Goal: Transaction & Acquisition: Subscribe to service/newsletter

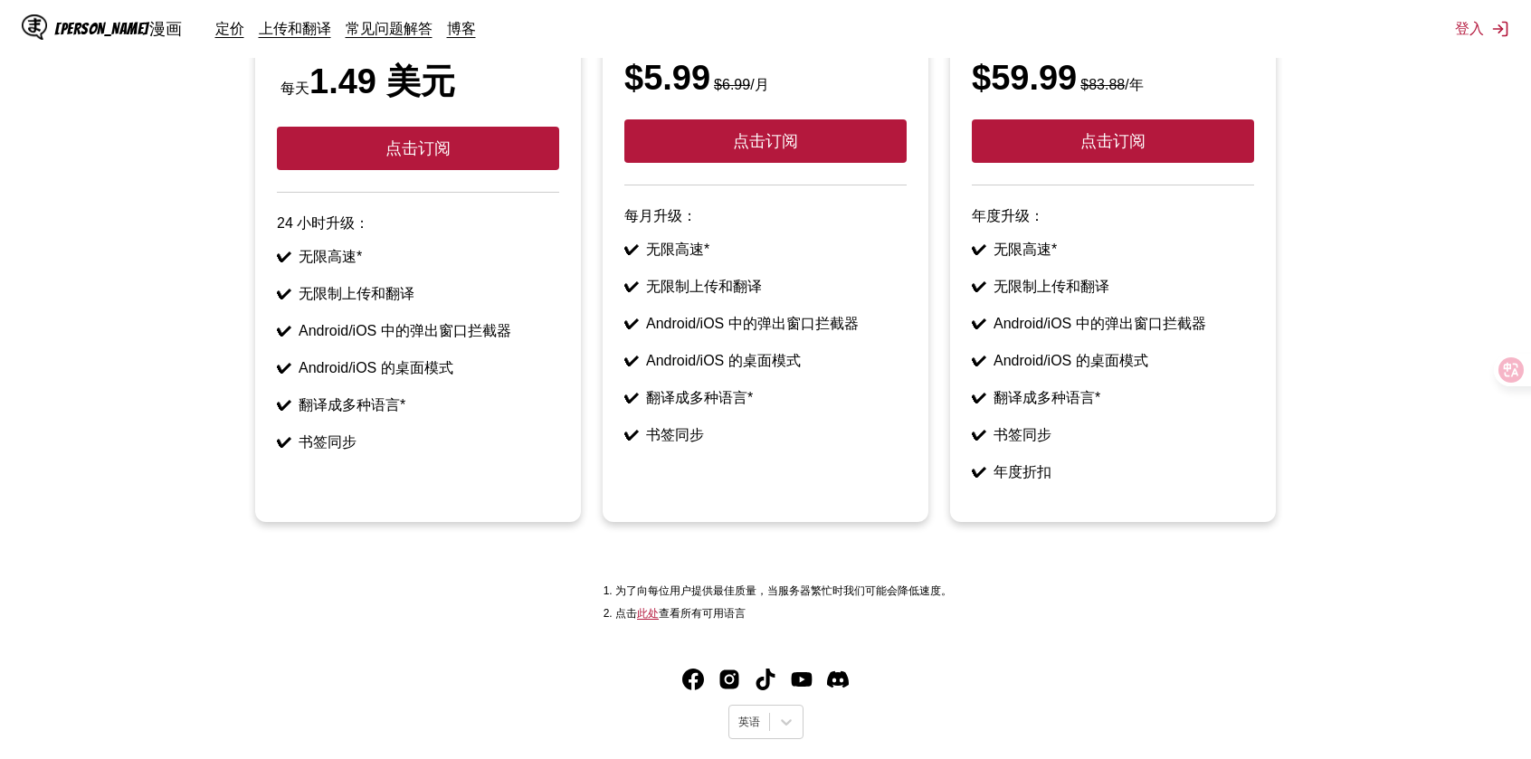
scroll to position [182, 0]
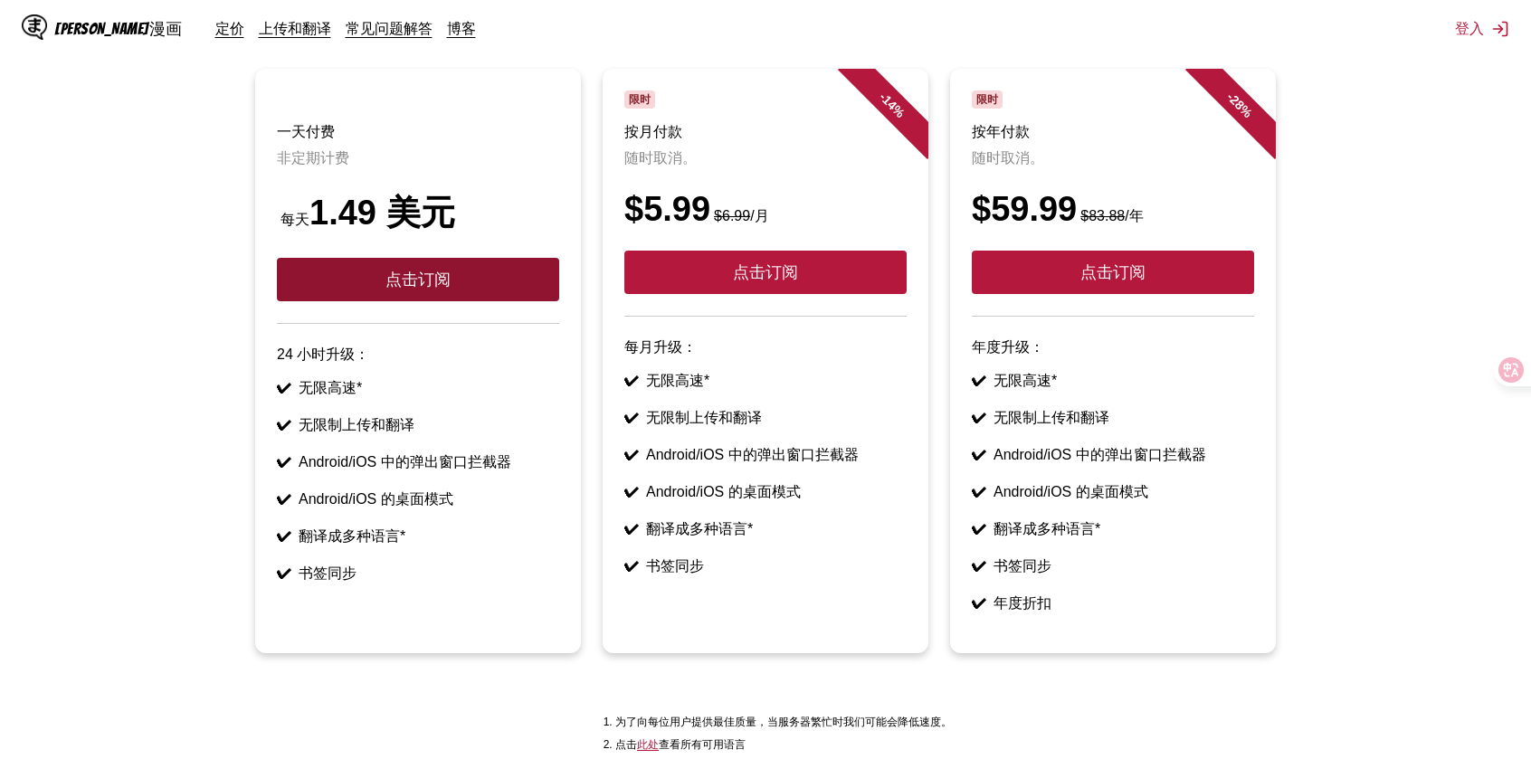
click at [424, 261] on button "点击订阅" at bounding box center [418, 279] width 282 height 43
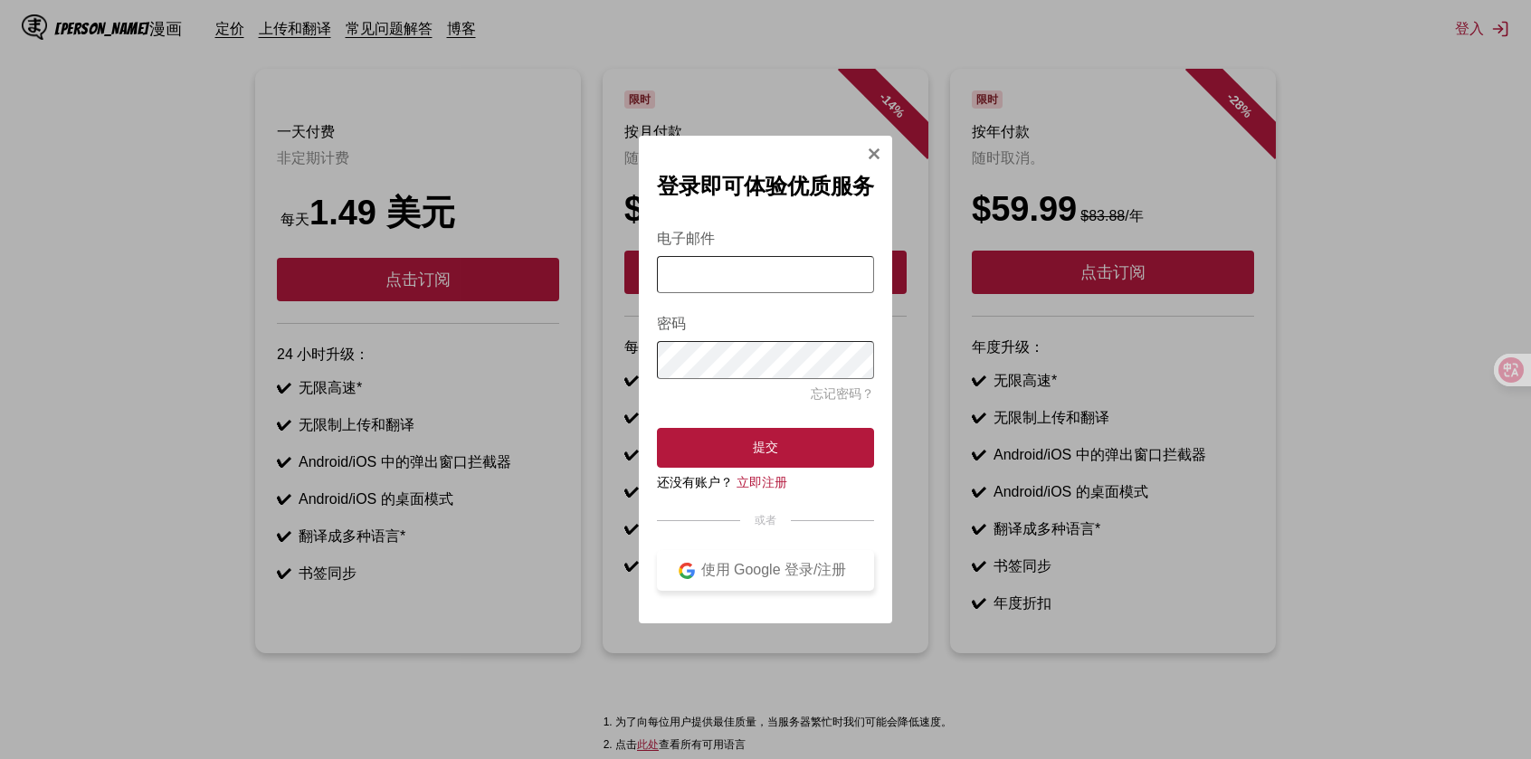
click at [783, 588] on button "使用 Google 登录/注册" at bounding box center [765, 570] width 217 height 41
drag, startPoint x: 717, startPoint y: 157, endPoint x: 783, endPoint y: 214, distance: 87.8
click at [758, 232] on div "登录即可体验优质服务 电子邮件 密码 忘记密码？ 提交 还没有账户？ 立即注册 或者 使用 Google 登录/注册" at bounding box center [765, 380] width 253 height 488
click at [872, 156] on img "登录模式" at bounding box center [874, 154] width 14 height 14
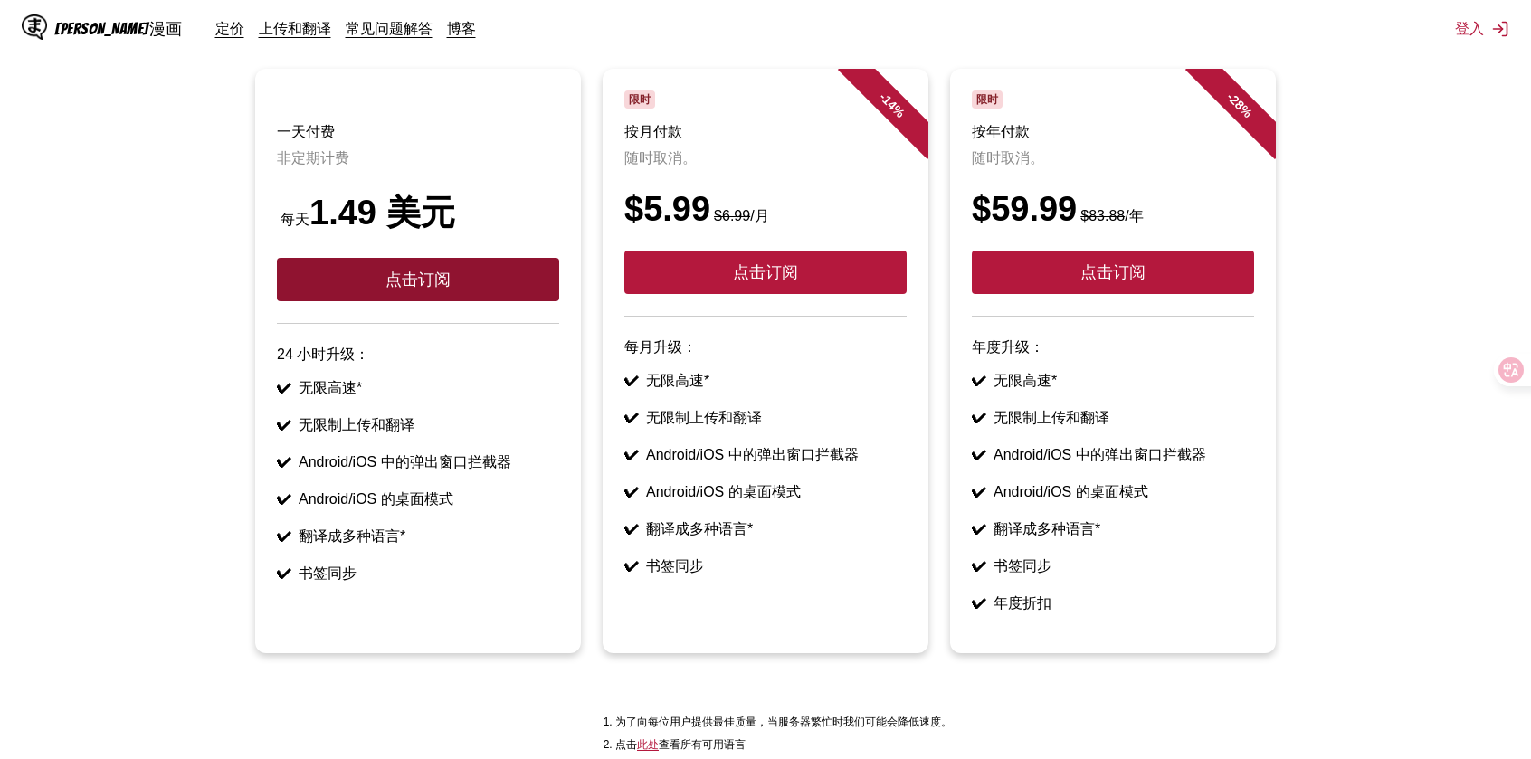
click at [299, 264] on button "点击订阅" at bounding box center [418, 279] width 282 height 43
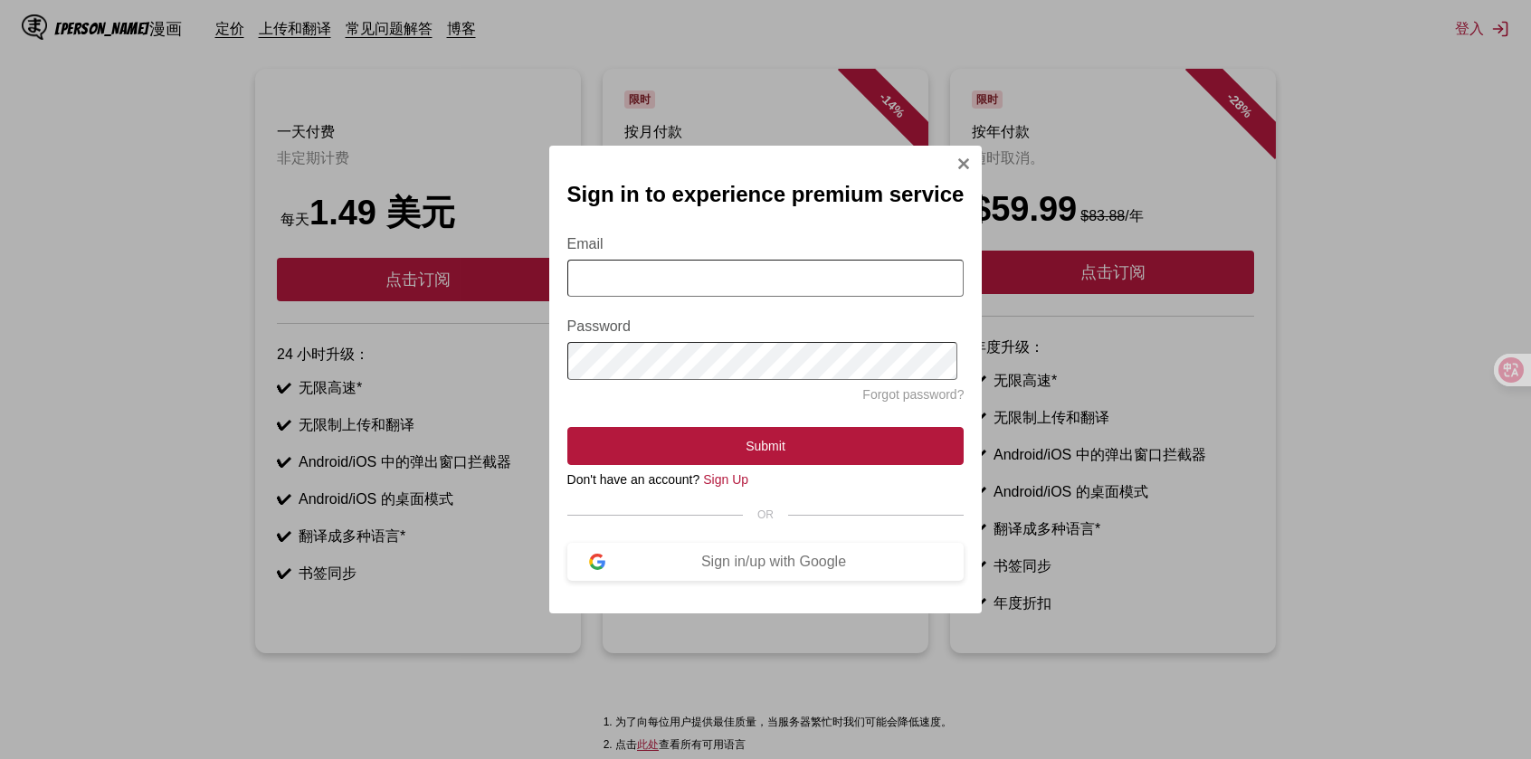
click at [952, 157] on div "Sign in to experience premium service Email Password Forgot password? Submit Do…" at bounding box center [765, 380] width 433 height 468
drag, startPoint x: 954, startPoint y: 155, endPoint x: 957, endPoint y: 183, distance: 28.3
click at [955, 155] on div "Sign in to experience premium service Email Password Forgot password? Submit Do…" at bounding box center [765, 379] width 1531 height 759
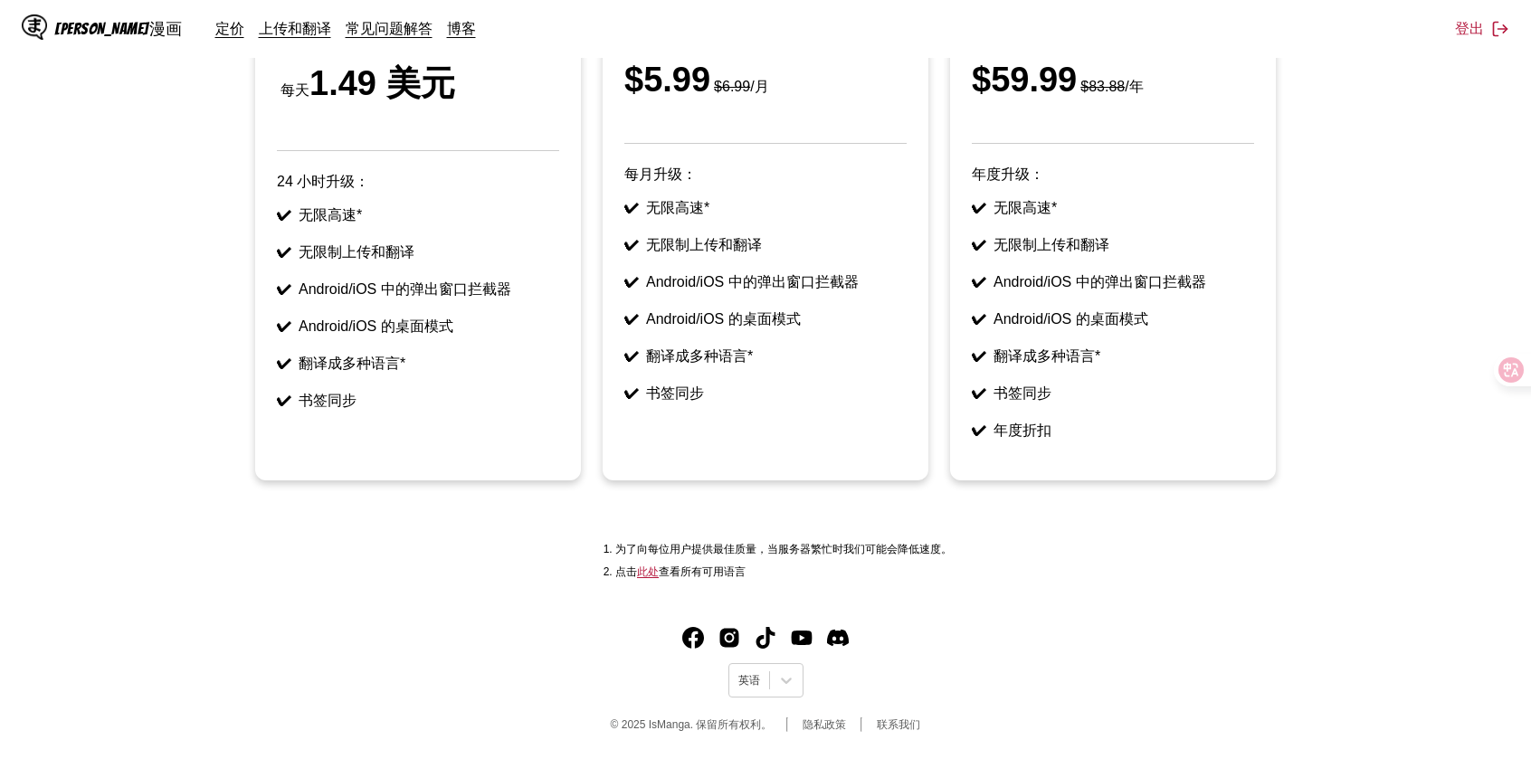
scroll to position [319, 0]
click at [387, 404] on article "一天付费 非定期计费 每天 1.49 美元 24 小时升级： ✔ 无限高速* ✔ 无限制上传和翻译 ✔ Android/iOS 中的弹出窗口拦截器 ✔ And…" at bounding box center [418, 209] width 326 height 541
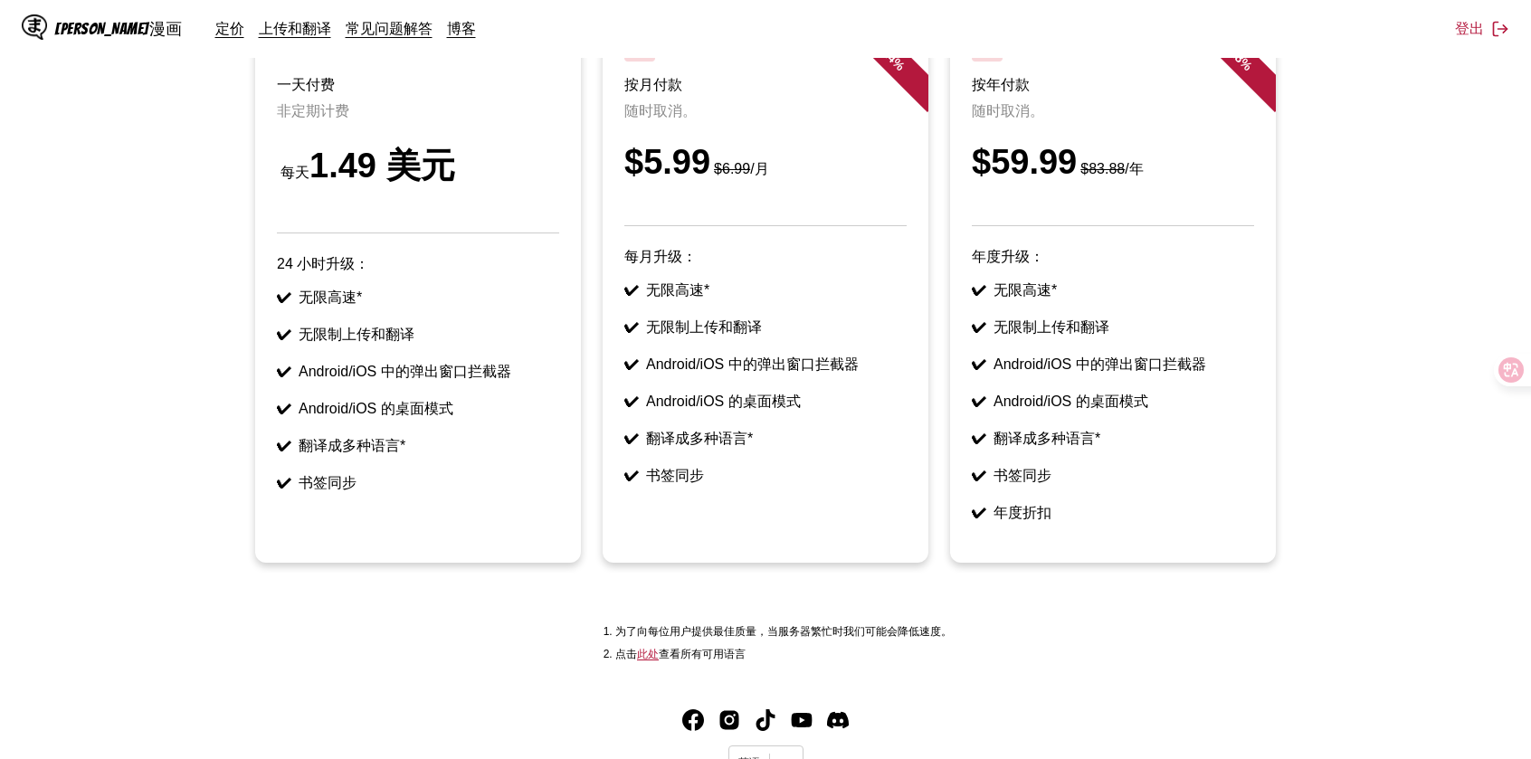
click at [645, 154] on font "$5.99" at bounding box center [667, 162] width 86 height 38
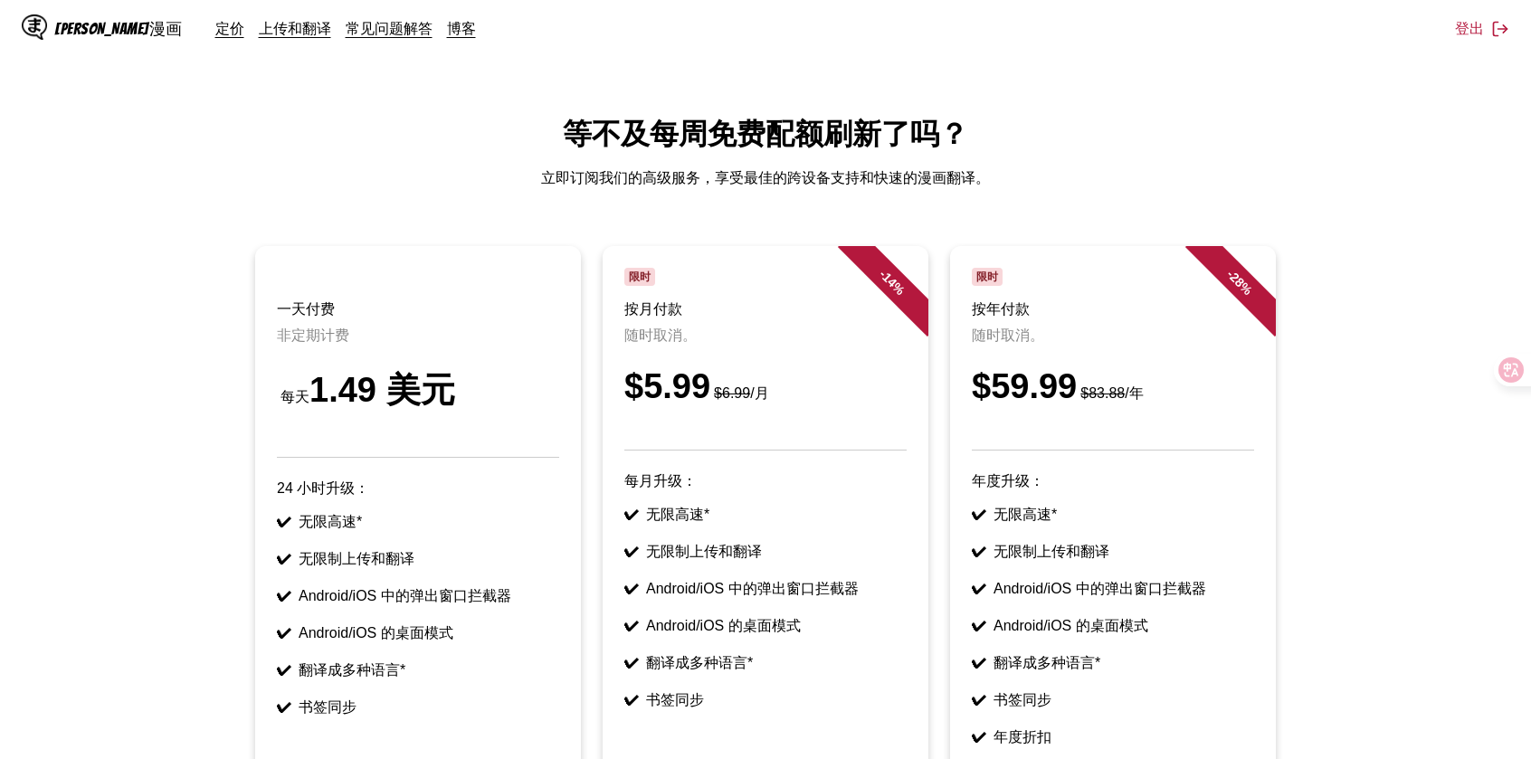
scroll to position [0, 0]
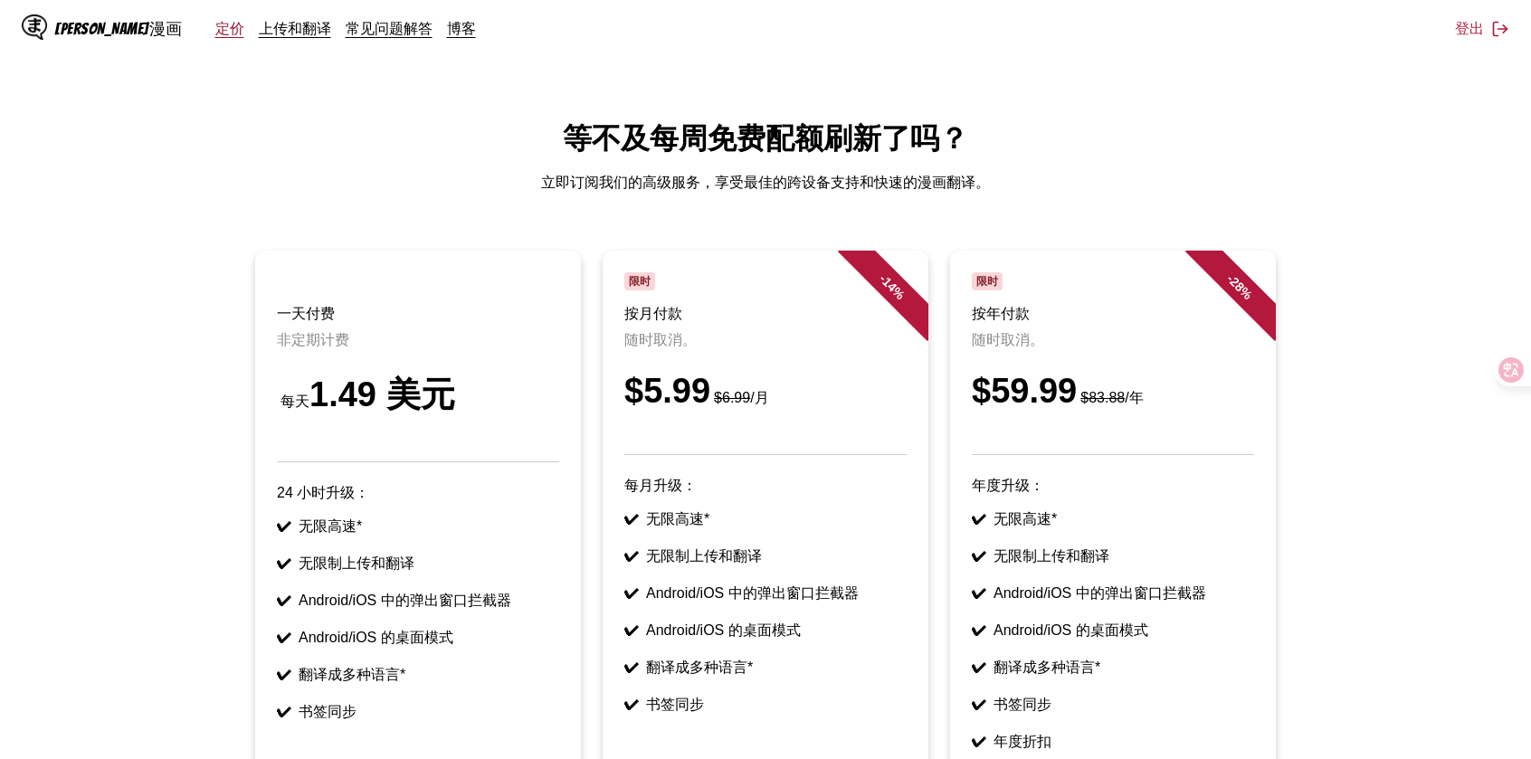
click at [215, 24] on font "定价" at bounding box center [229, 28] width 29 height 18
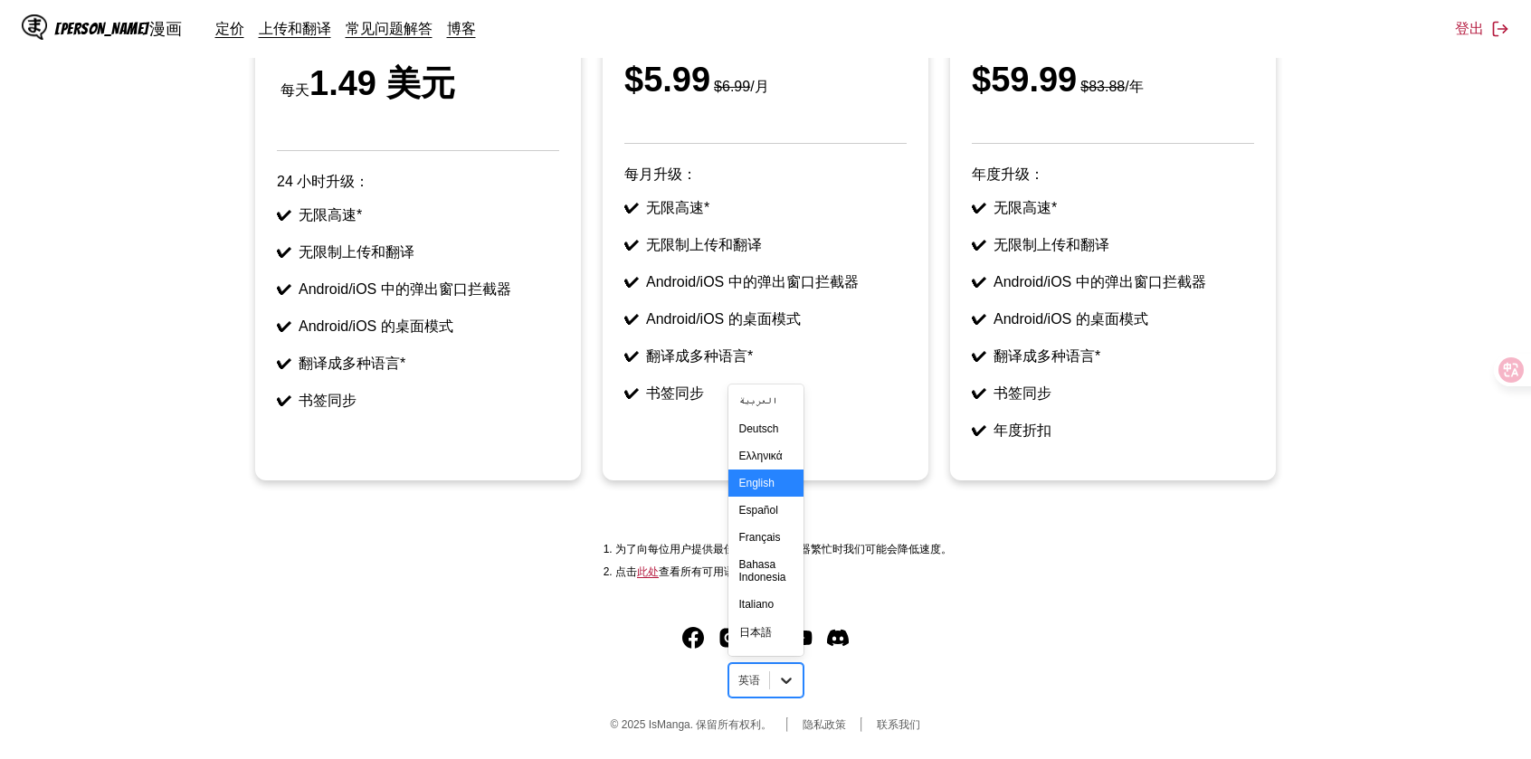
drag, startPoint x: 314, startPoint y: 544, endPoint x: 792, endPoint y: 670, distance: 494.0
click at [792, 670] on div at bounding box center [786, 680] width 33 height 33
click at [758, 641] on div "中文(正体)" at bounding box center [765, 637] width 75 height 30
click at [784, 670] on div at bounding box center [786, 680] width 33 height 33
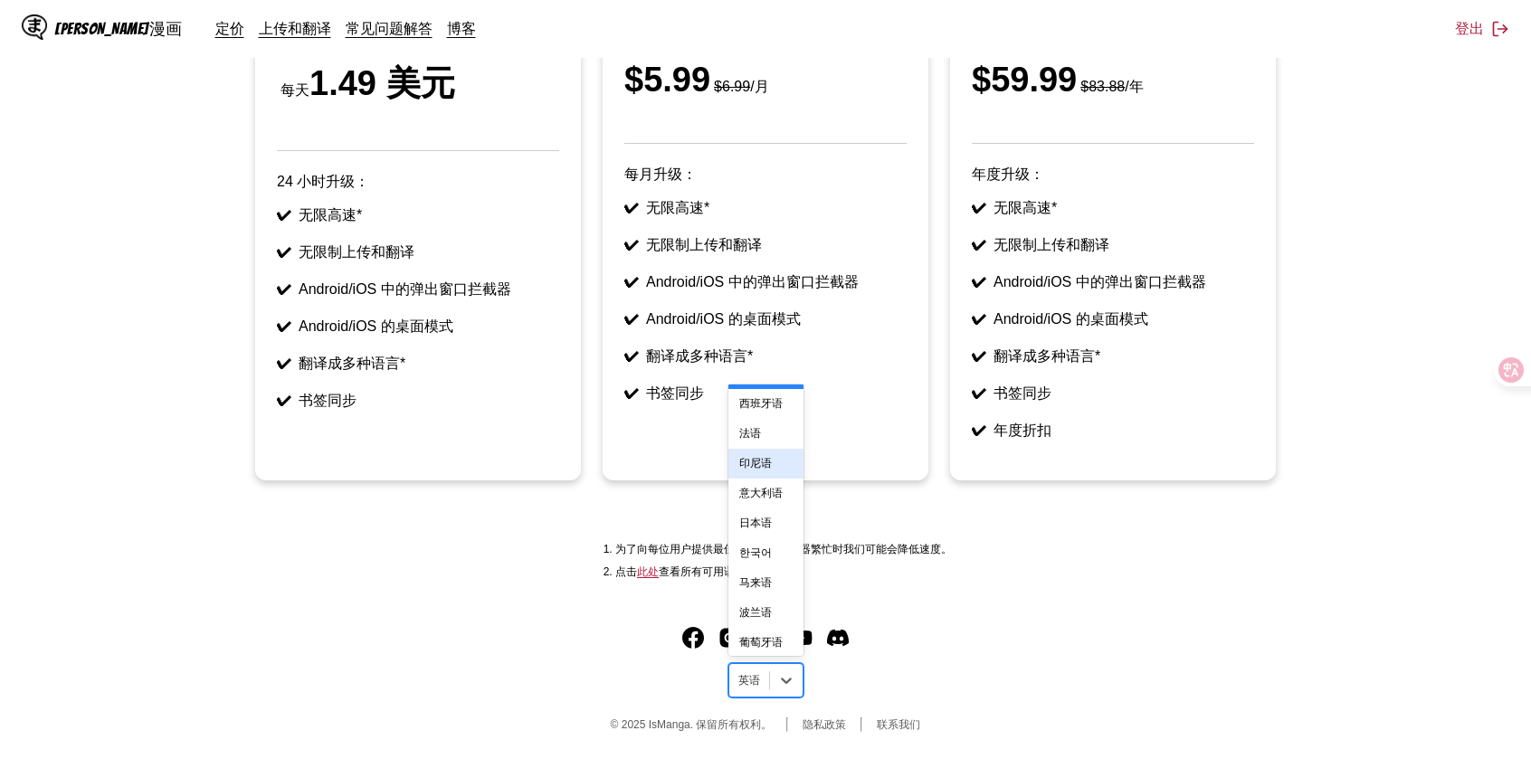
scroll to position [300, 0]
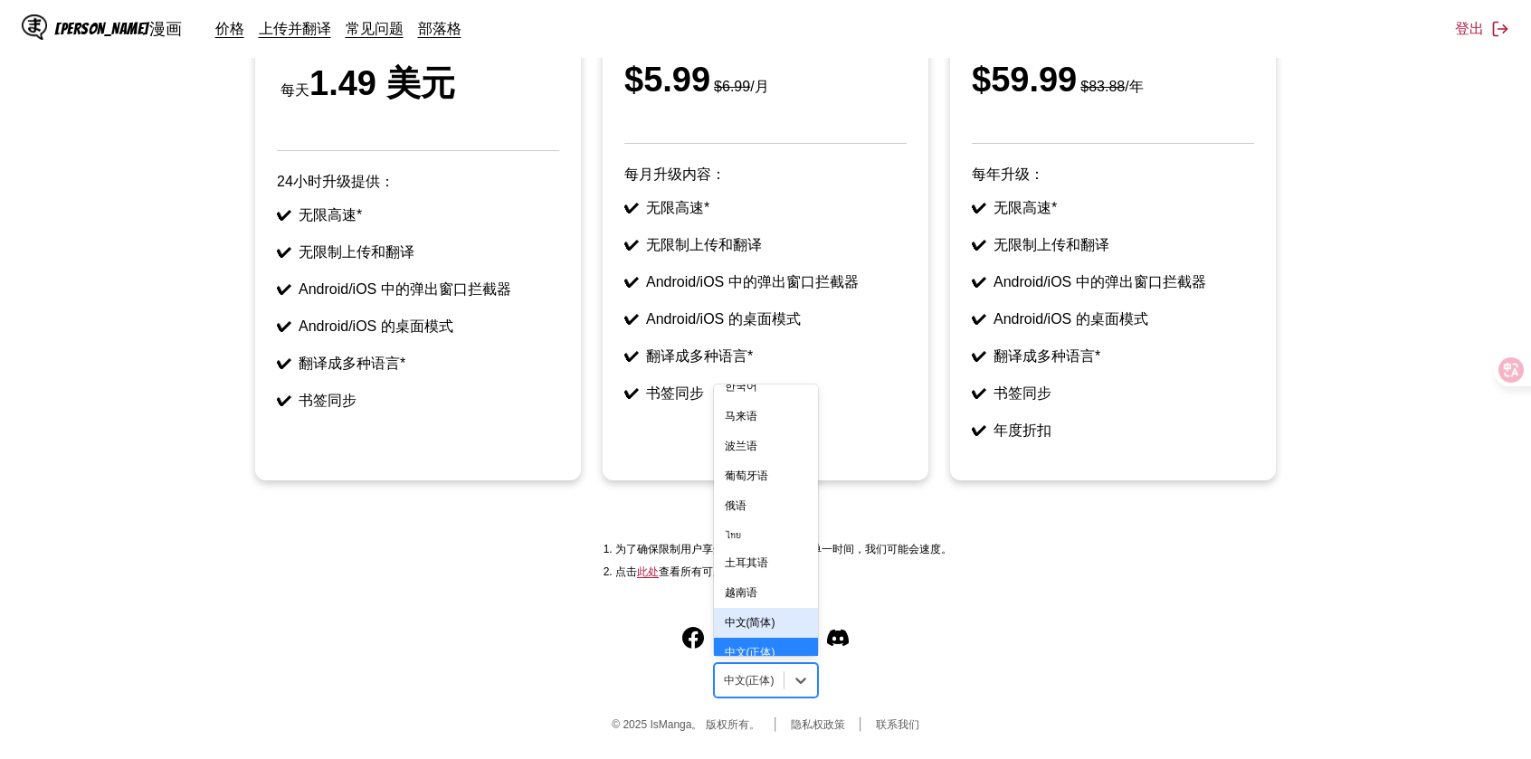
click at [1030, 647] on footer "option 中文(正體), selected. 共 19 个结果。 使用“向上”和“向下”键选择选项，按 Enter 键选择当前焦点选项，按 Esc 键退出…" at bounding box center [765, 682] width 1531 height 154
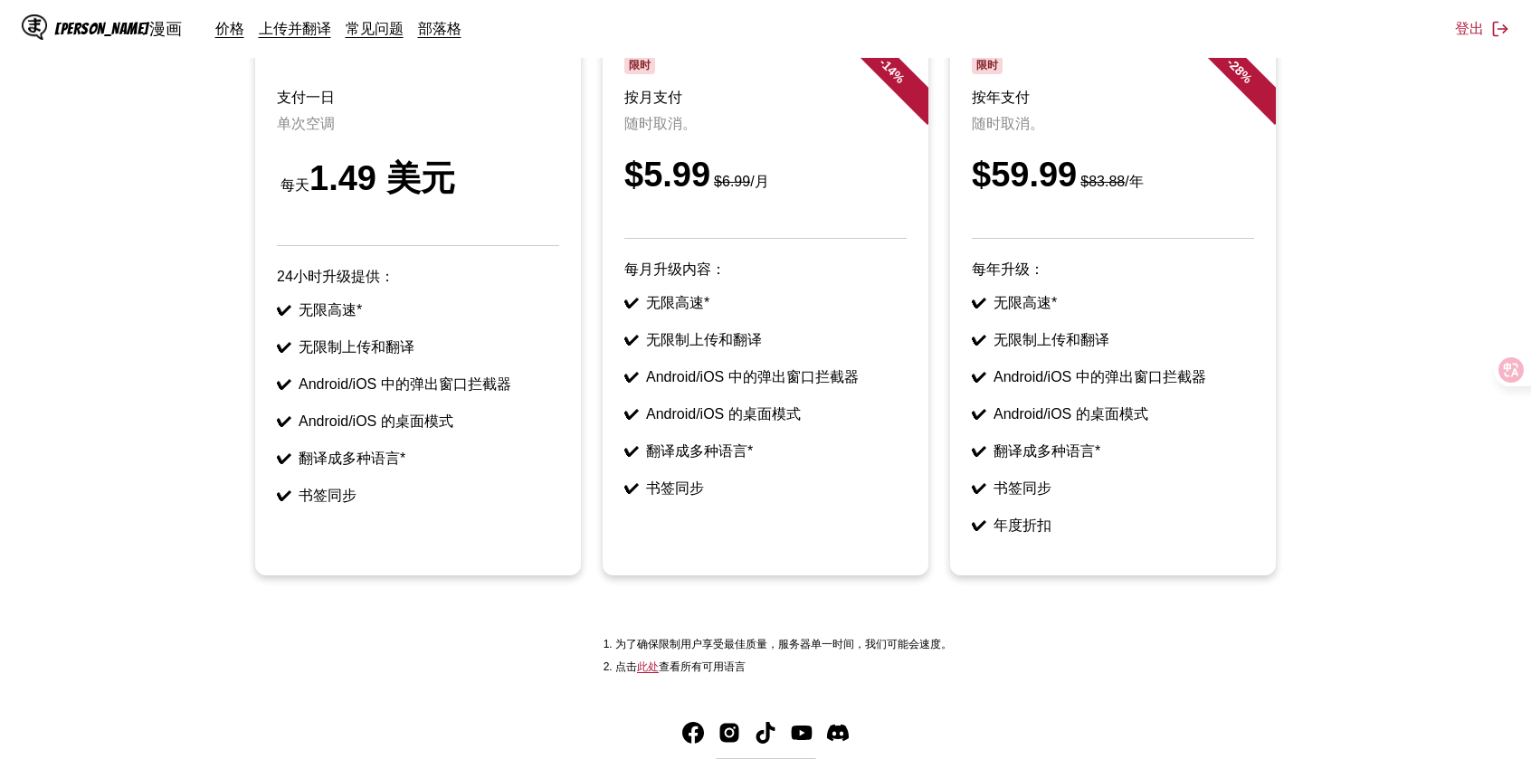
scroll to position [47, 0]
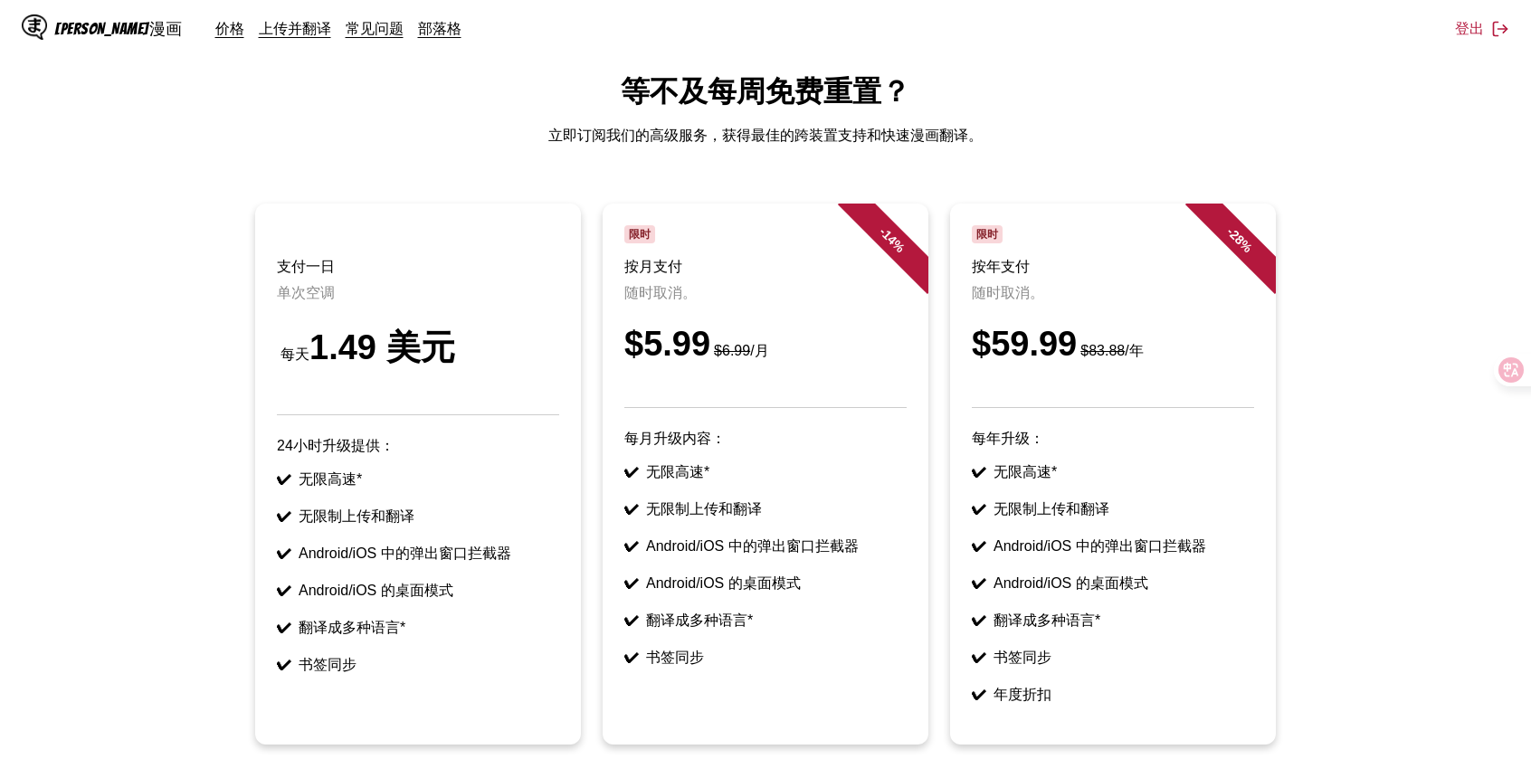
click at [886, 237] on font "14" at bounding box center [889, 237] width 20 height 20
click at [787, 252] on header "限时 按月支付 随时取消。 $5.99 $6.99 /月" at bounding box center [765, 316] width 282 height 183
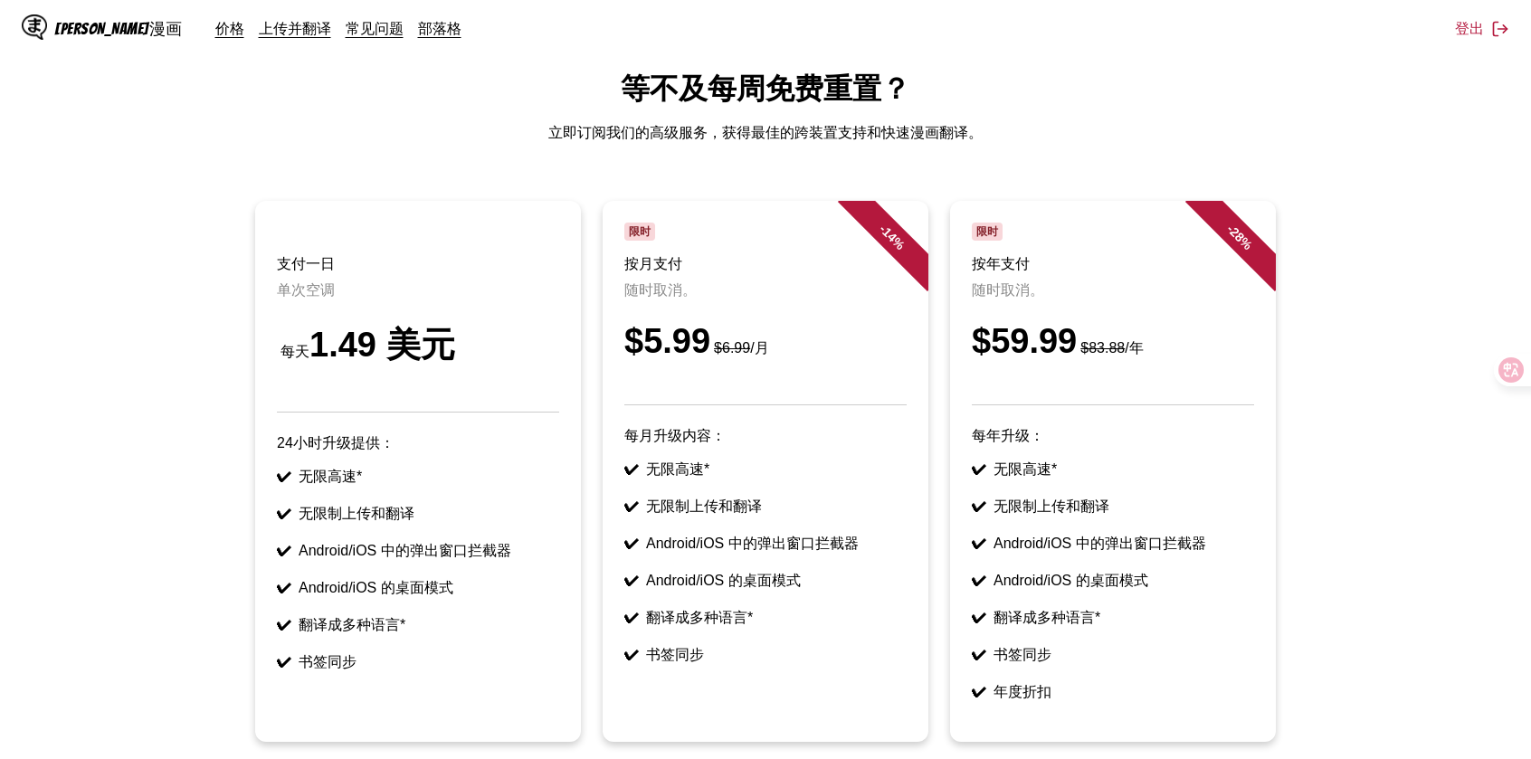
scroll to position [318, 0]
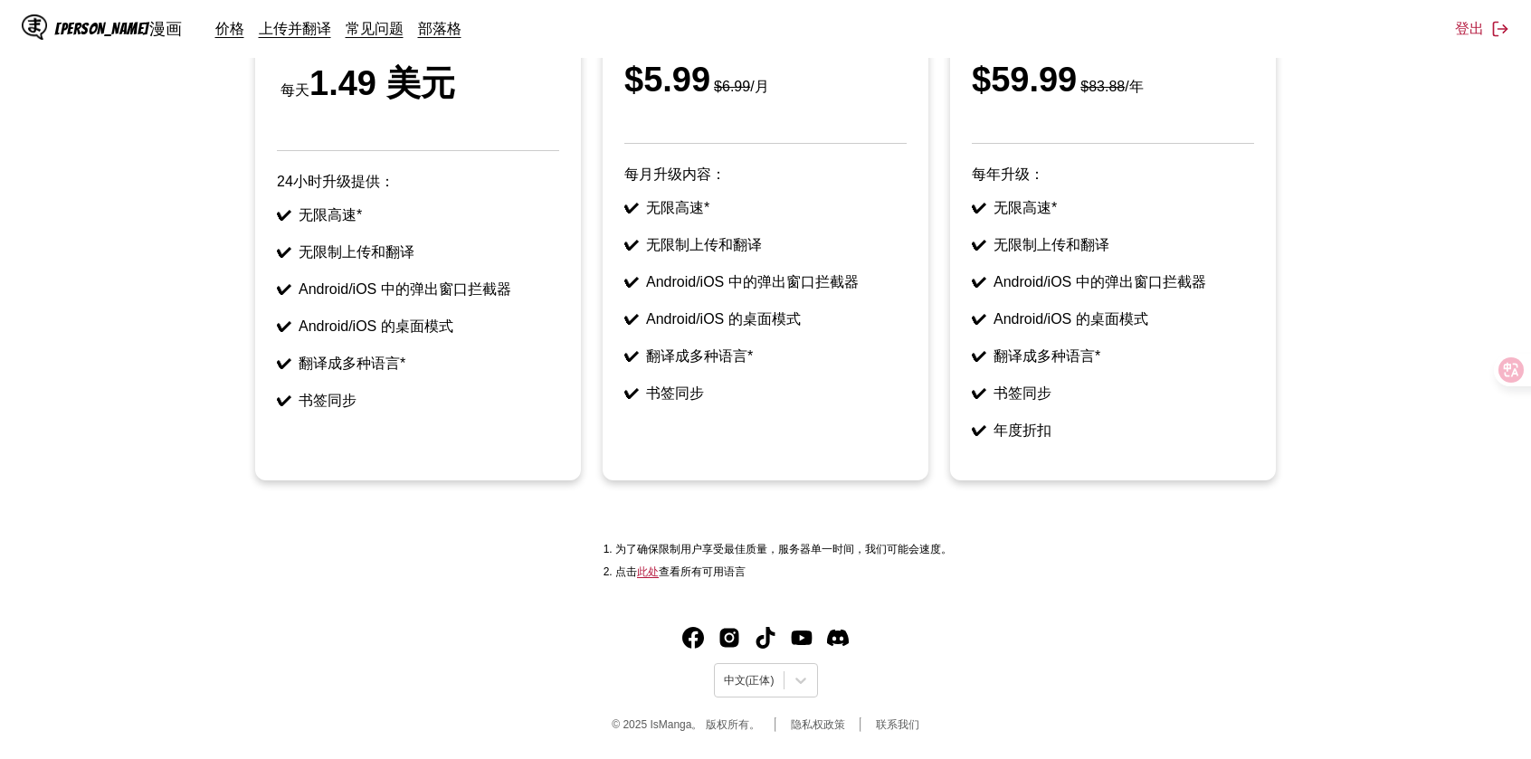
drag, startPoint x: 705, startPoint y: 394, endPoint x: 693, endPoint y: 377, distance: 20.8
click at [705, 394] on li "✔ 书签同步" at bounding box center [765, 394] width 282 height 19
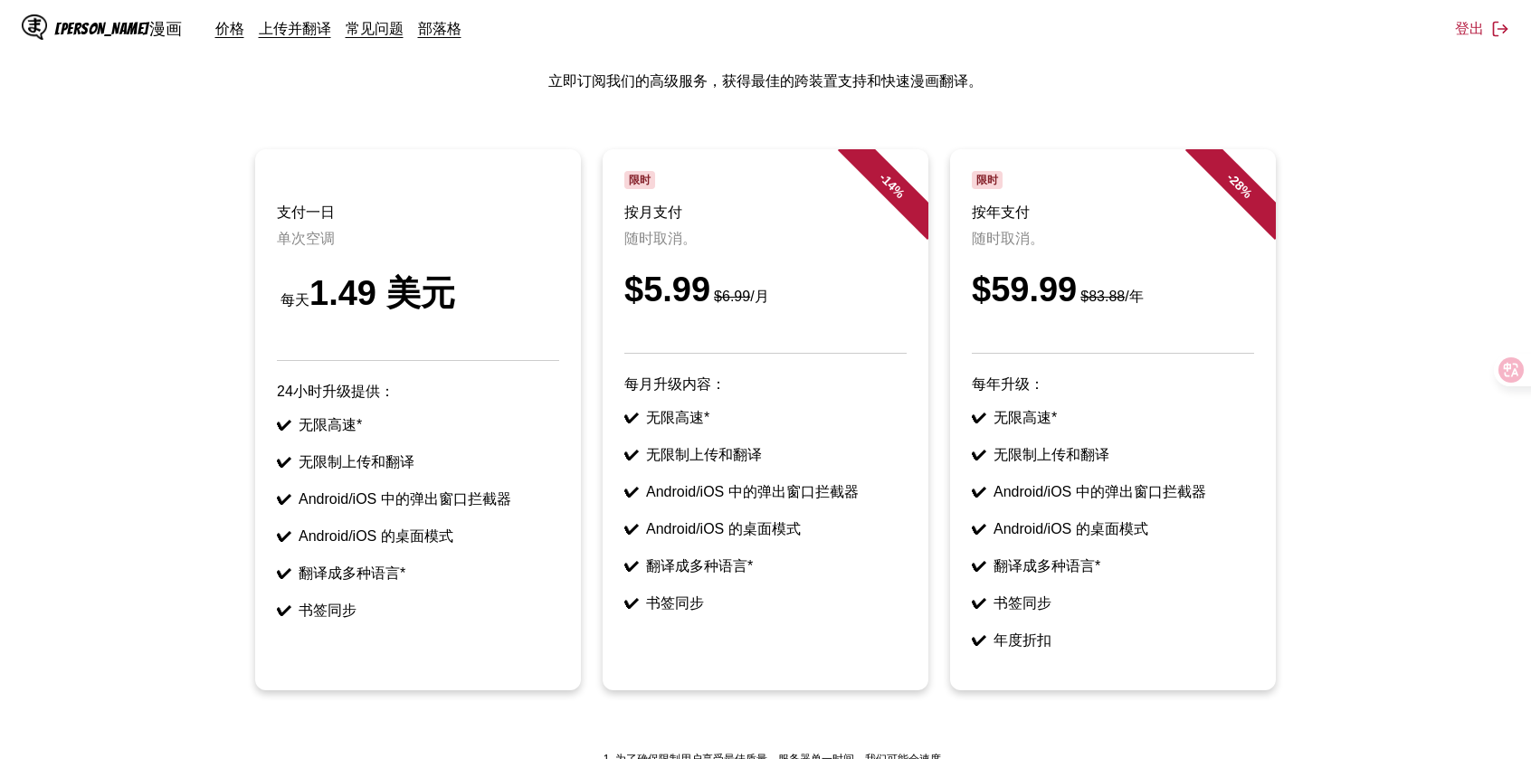
scroll to position [47, 0]
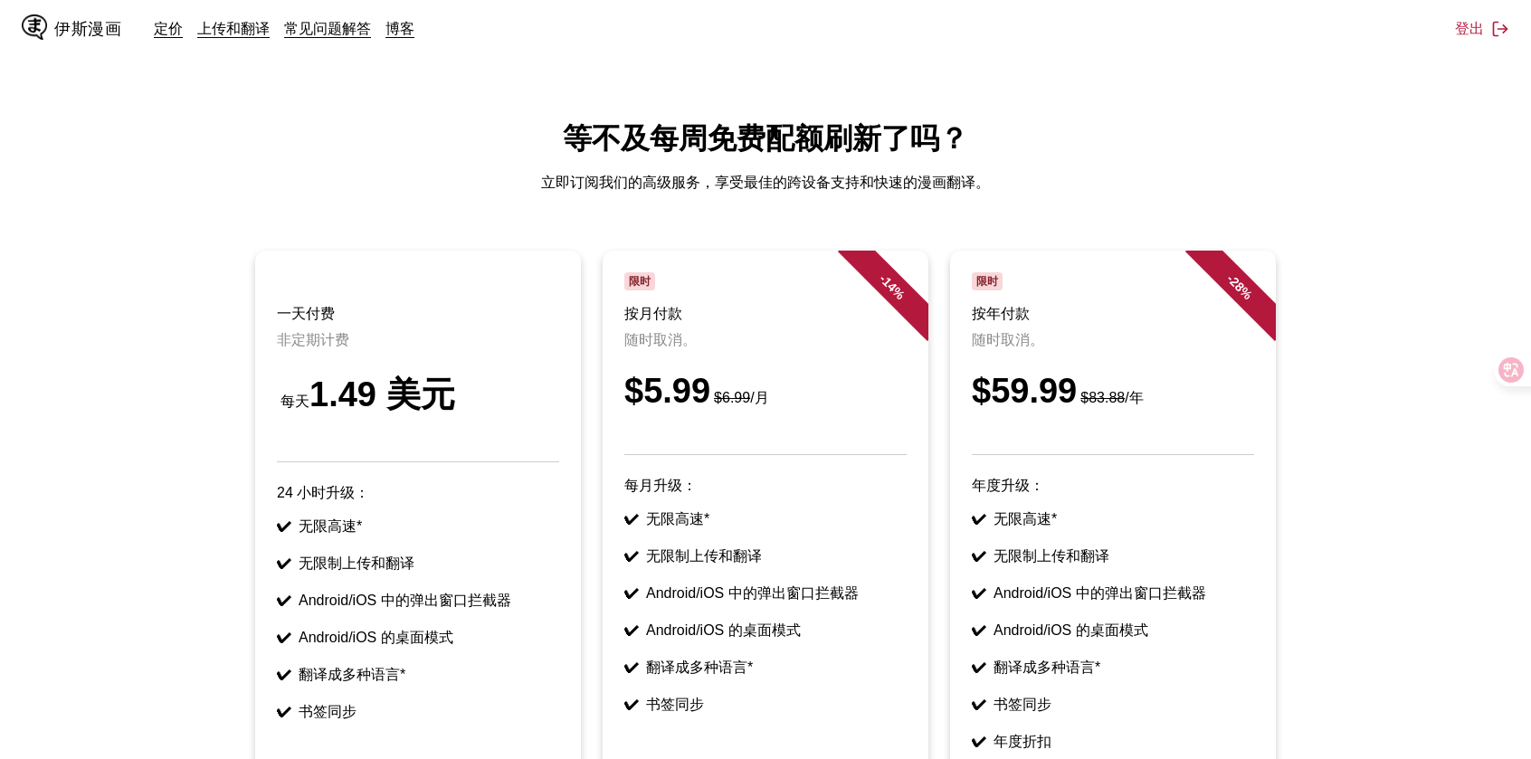
click at [884, 271] on font "-" at bounding box center [884, 278] width 14 height 14
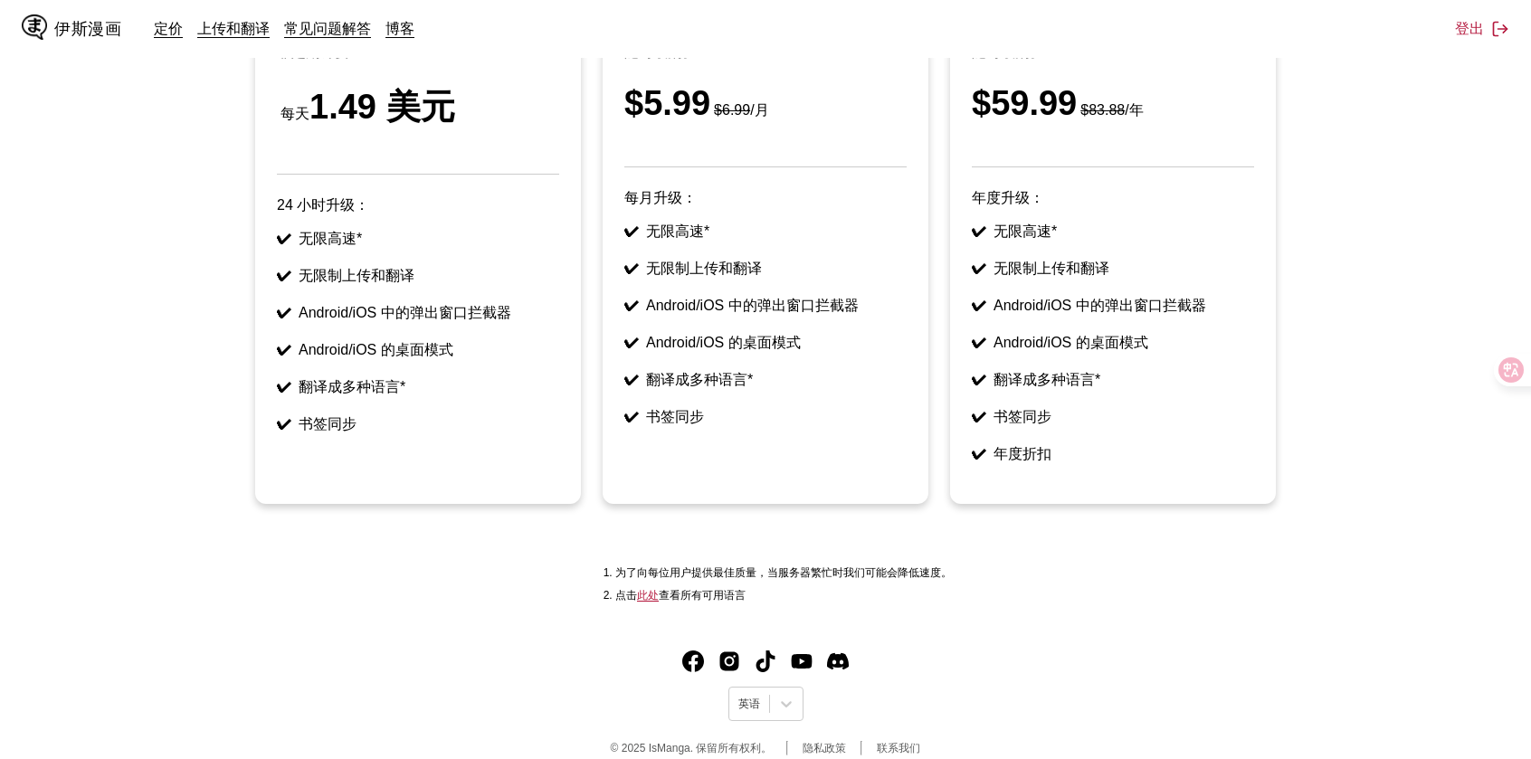
scroll to position [319, 0]
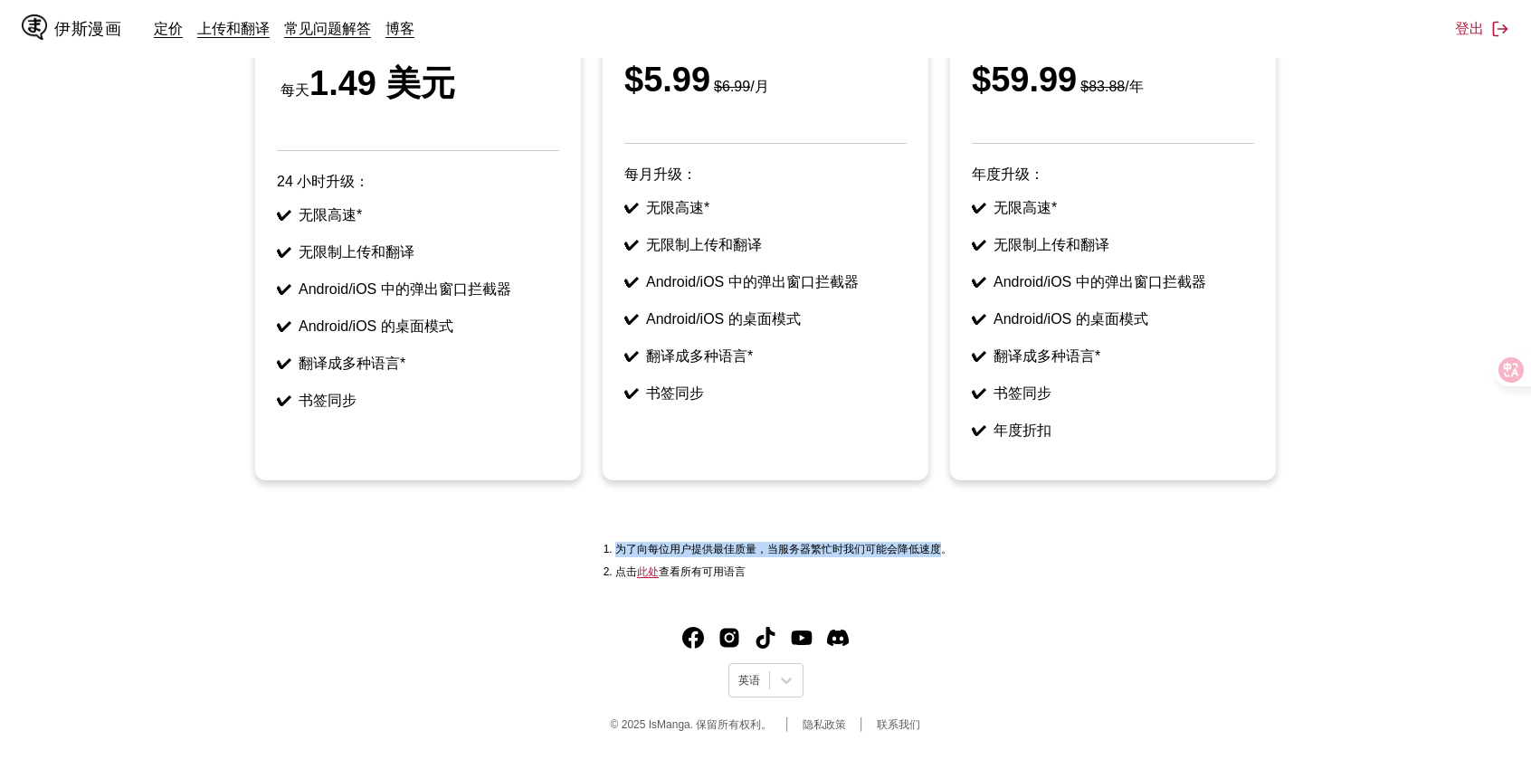
drag, startPoint x: 616, startPoint y: 545, endPoint x: 942, endPoint y: 541, distance: 325.7
click at [942, 541] on div "为了向每位用户提供最佳质量，当服务器繁忙时我们可能会降低速度。 点击 此处 查看所有可用语言" at bounding box center [765, 561] width 1502 height 60
click at [931, 594] on div "伊斯漫画 定价 上传和翻译 常见问题解答 博客 登出 定价 上传并翻译 常问问题 博客 等不及每周免费配额刷新了吗？ 立即订阅我们的高级服务，享受最佳的跨设备…" at bounding box center [765, 283] width 1531 height 951
click at [765, 642] on img "TikTok" at bounding box center [766, 638] width 22 height 22
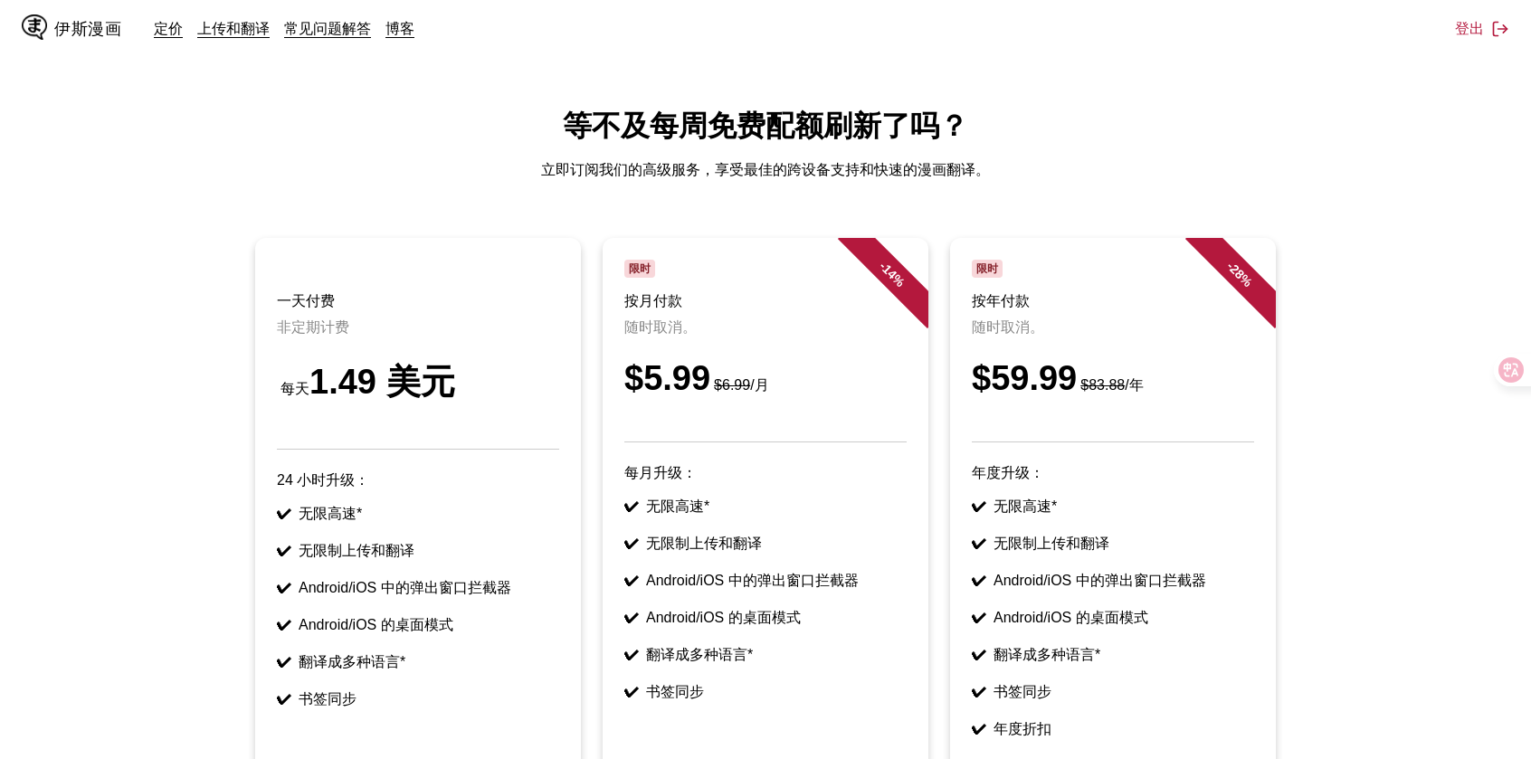
scroll to position [0, 0]
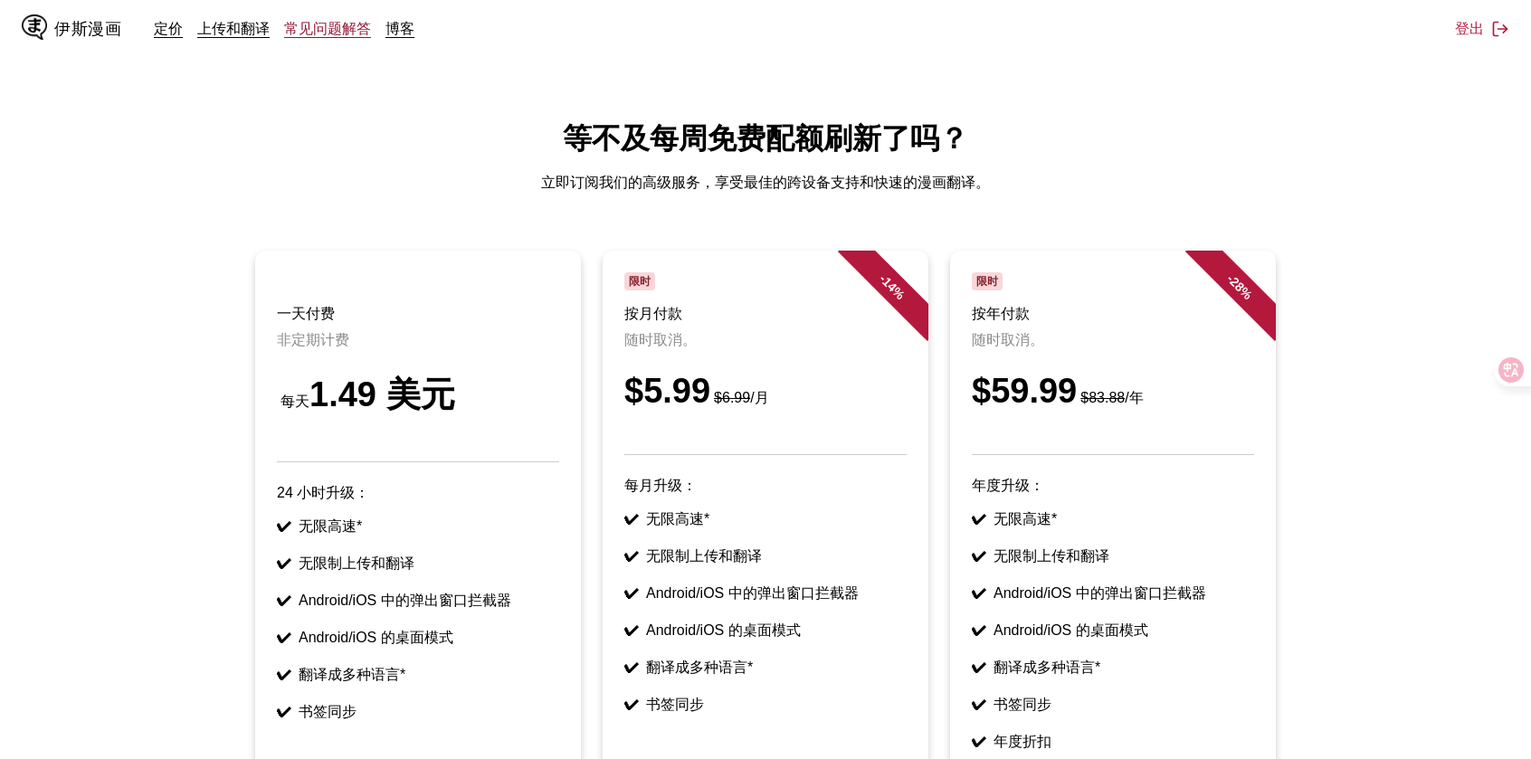
click at [299, 21] on font "常见问题解答" at bounding box center [327, 28] width 87 height 18
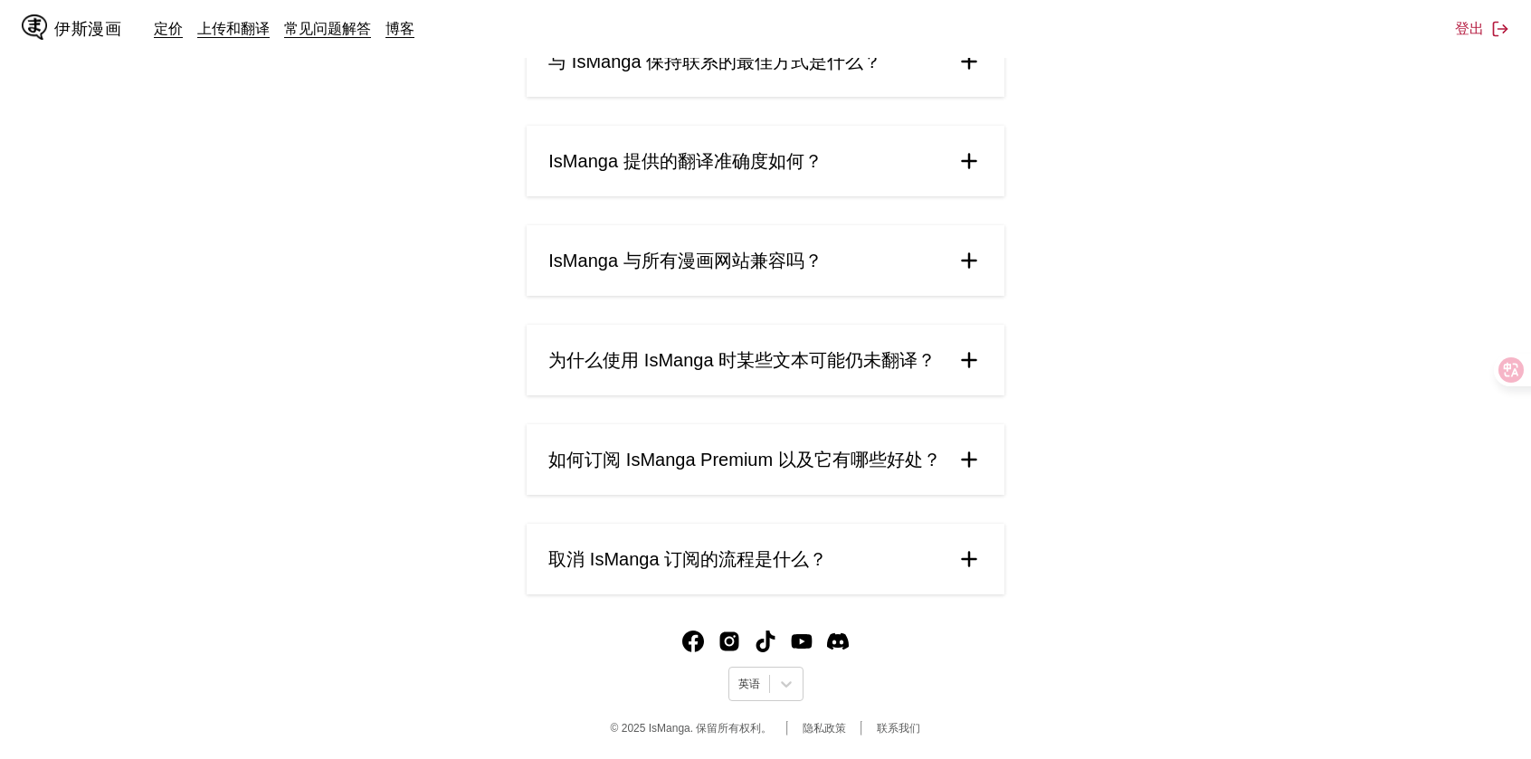
scroll to position [776, 0]
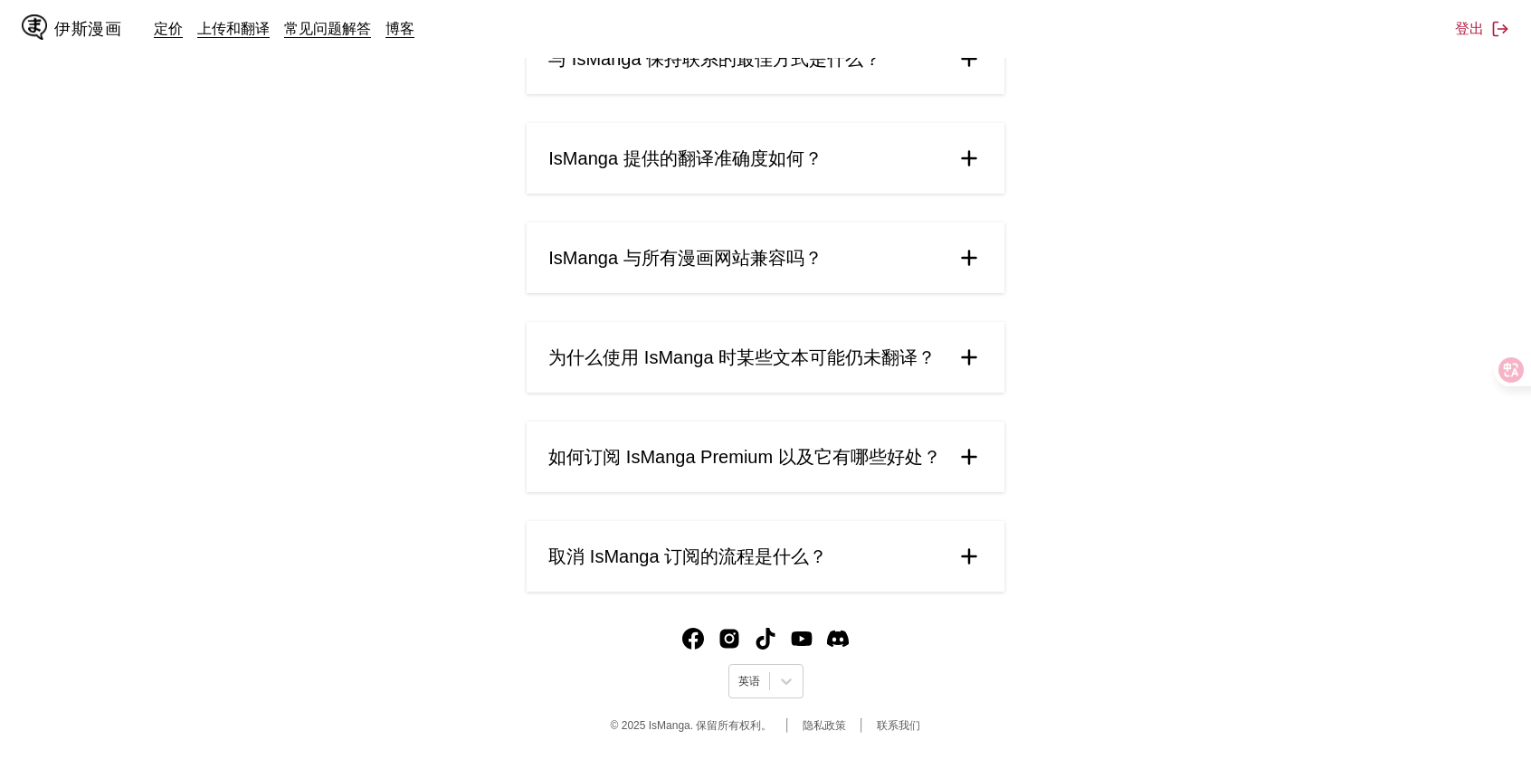
click at [968, 562] on img at bounding box center [968, 556] width 27 height 27
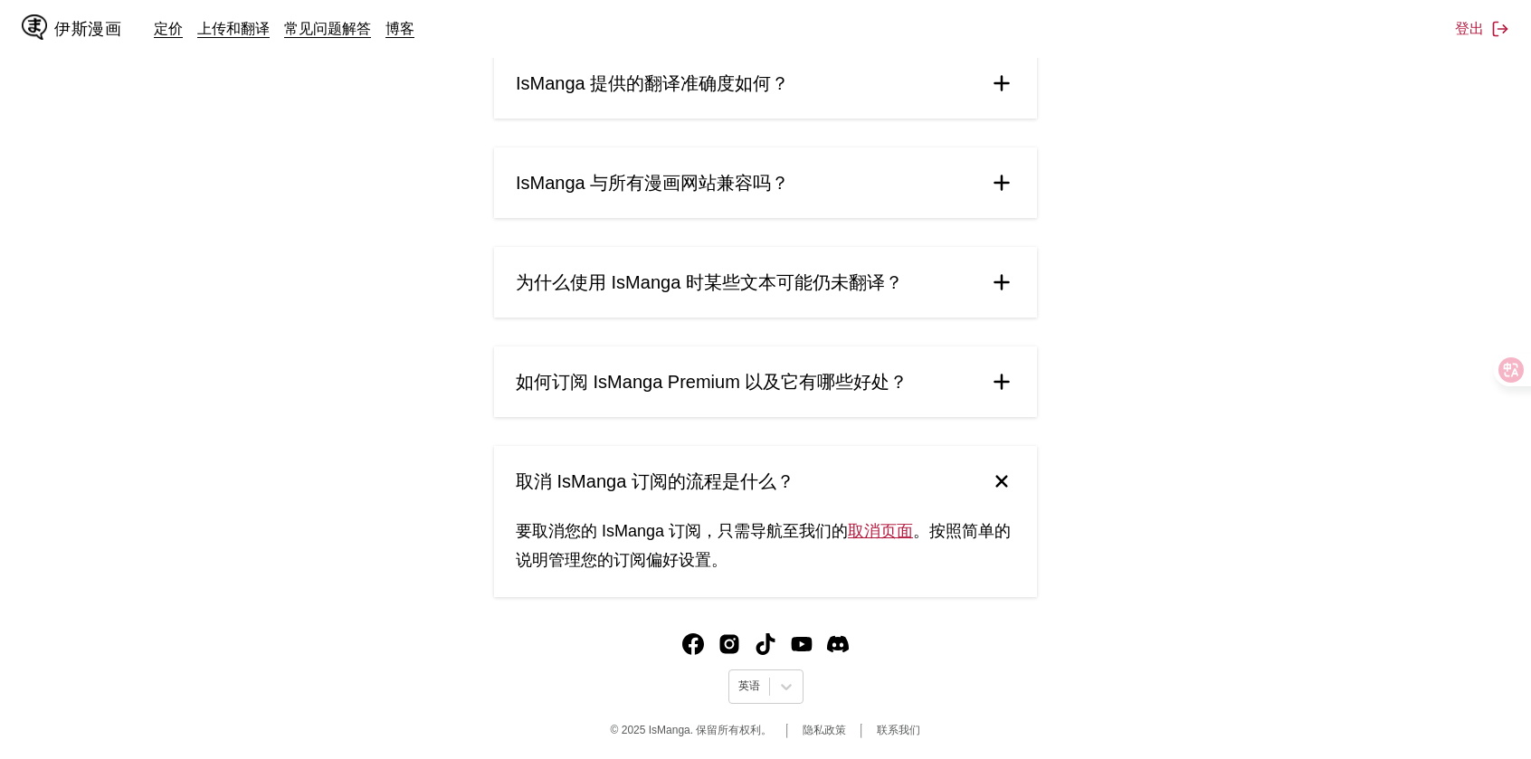
scroll to position [856, 0]
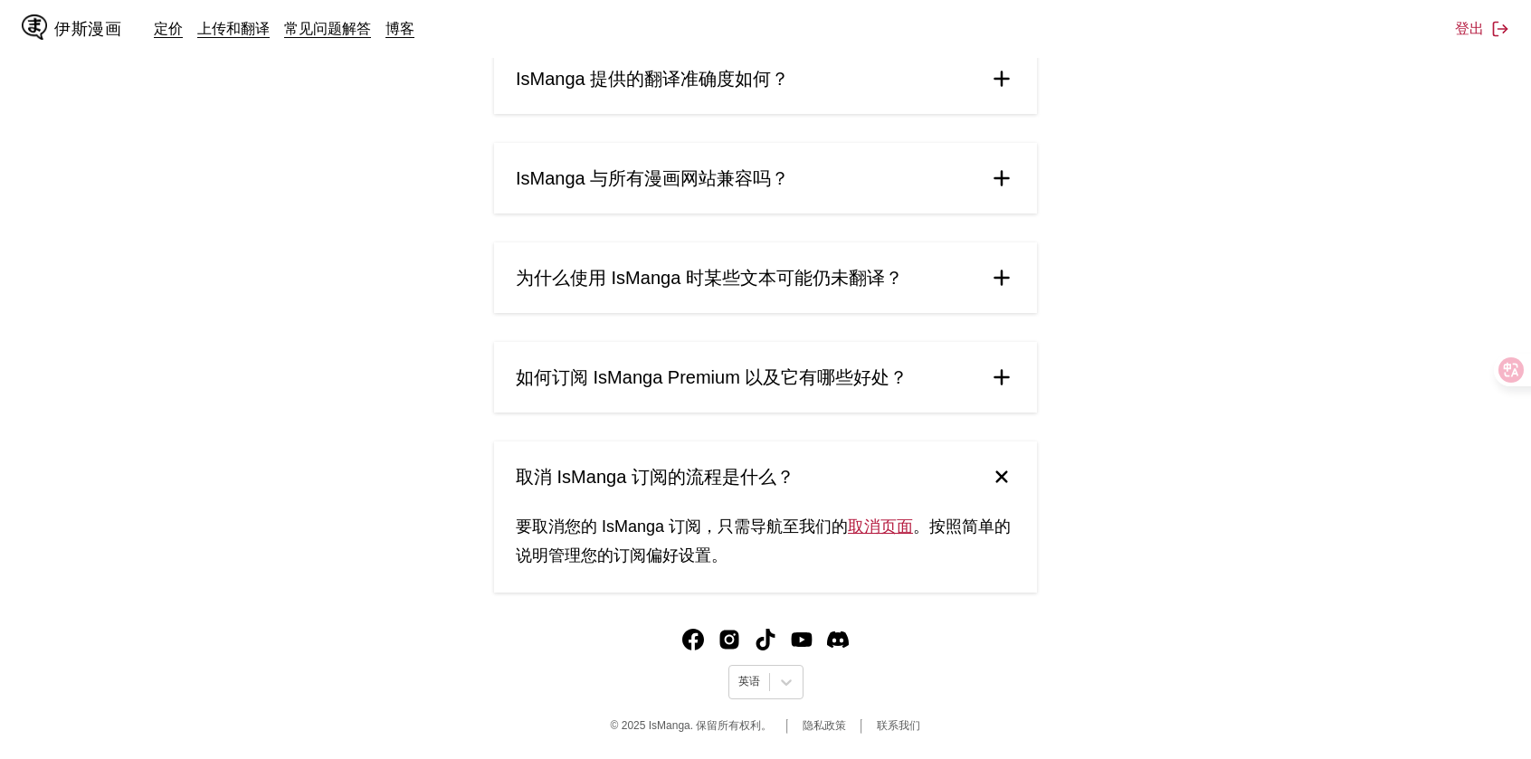
click at [1006, 480] on img at bounding box center [1002, 477] width 38 height 38
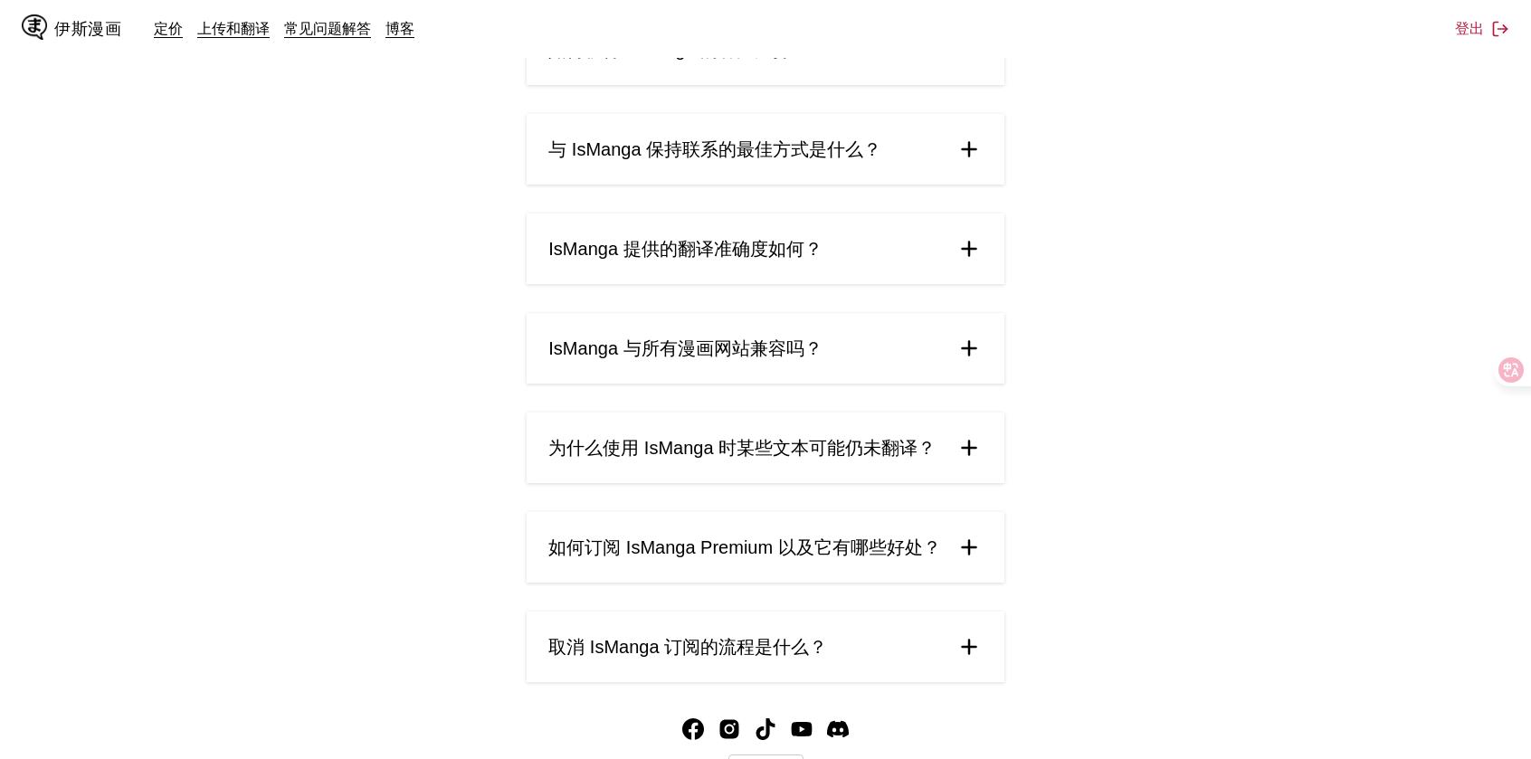
click at [955, 553] on img at bounding box center [968, 547] width 27 height 27
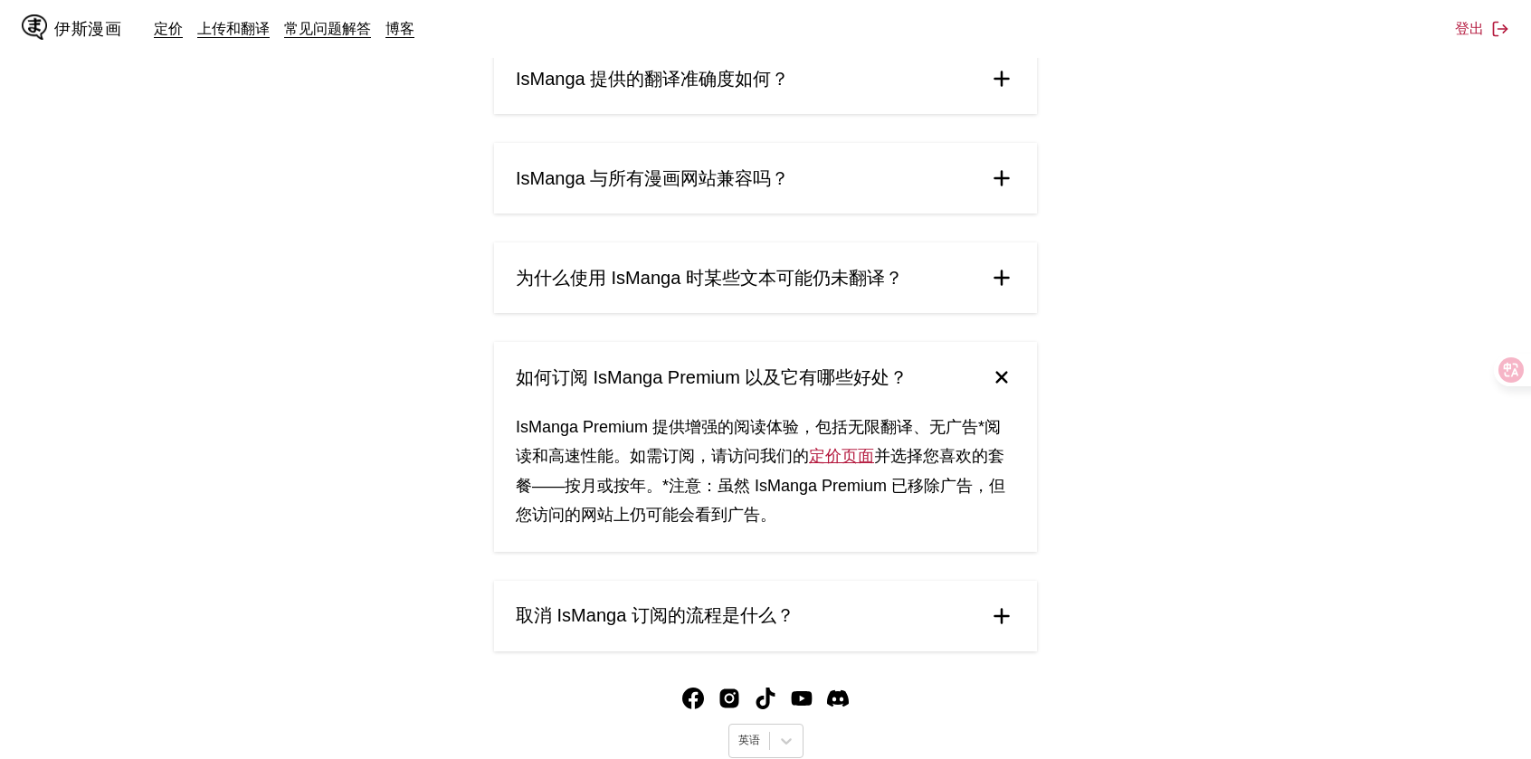
scroll to position [867, 0]
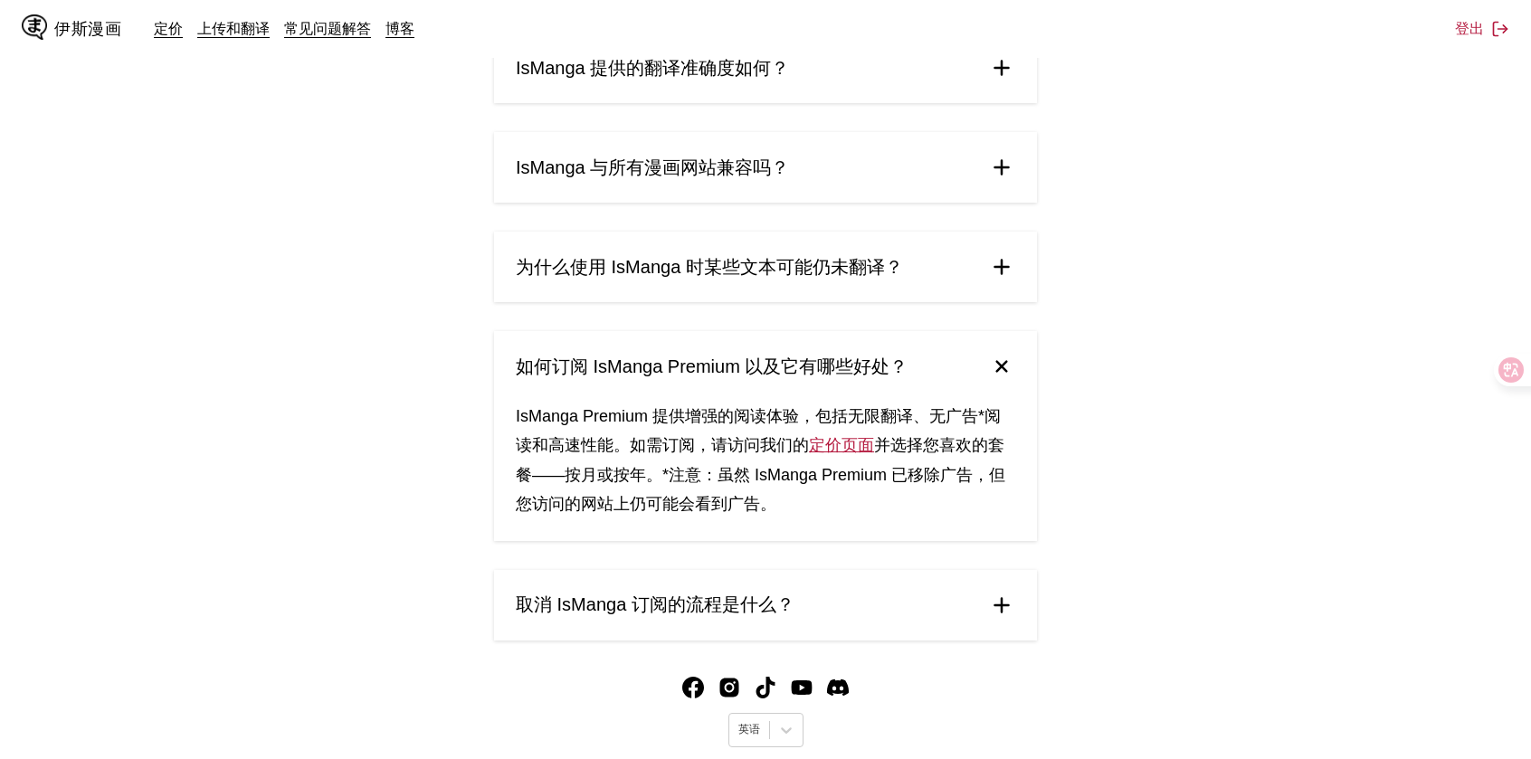
click at [835, 453] on font "定价页面" at bounding box center [841, 445] width 65 height 18
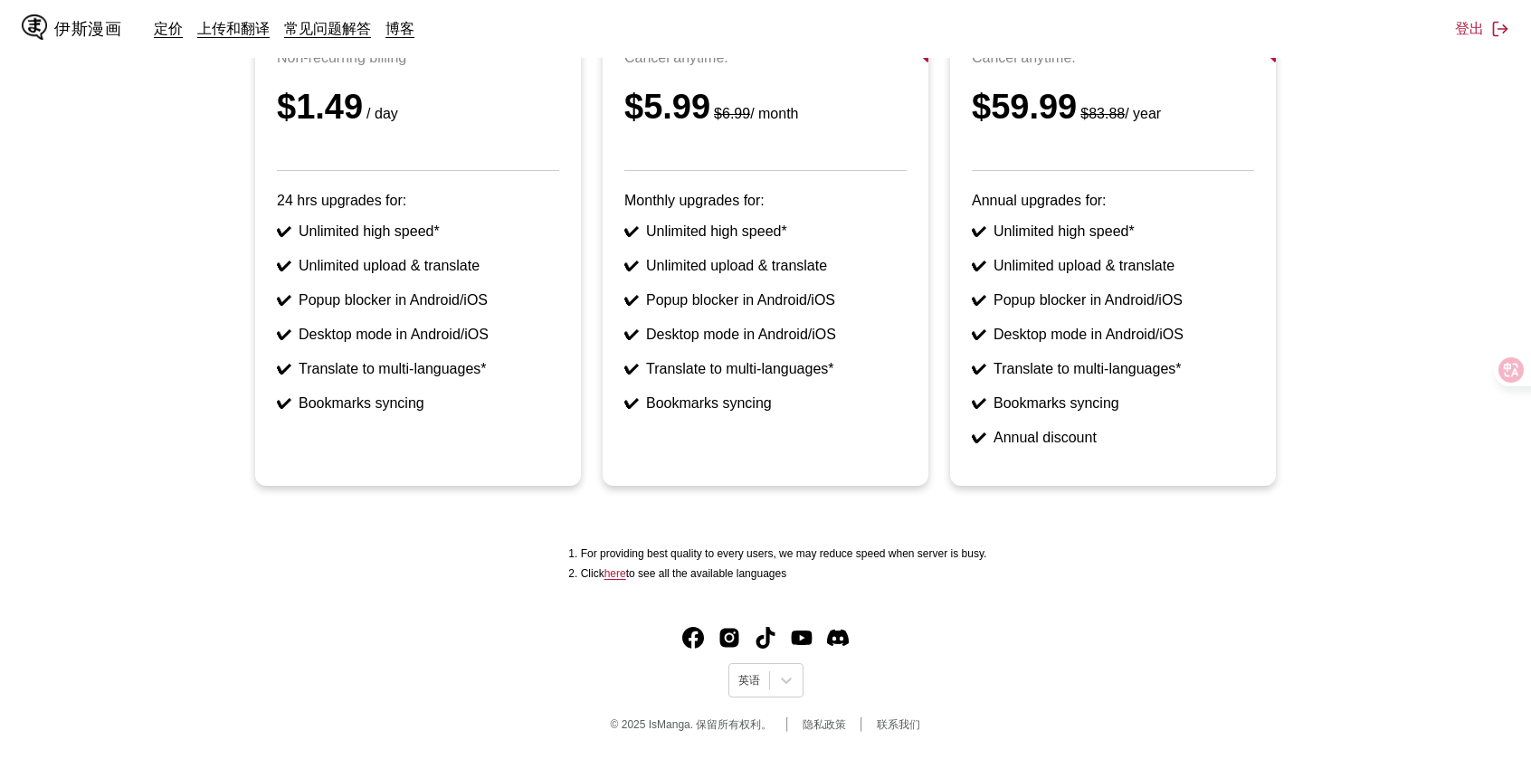
scroll to position [138, 0]
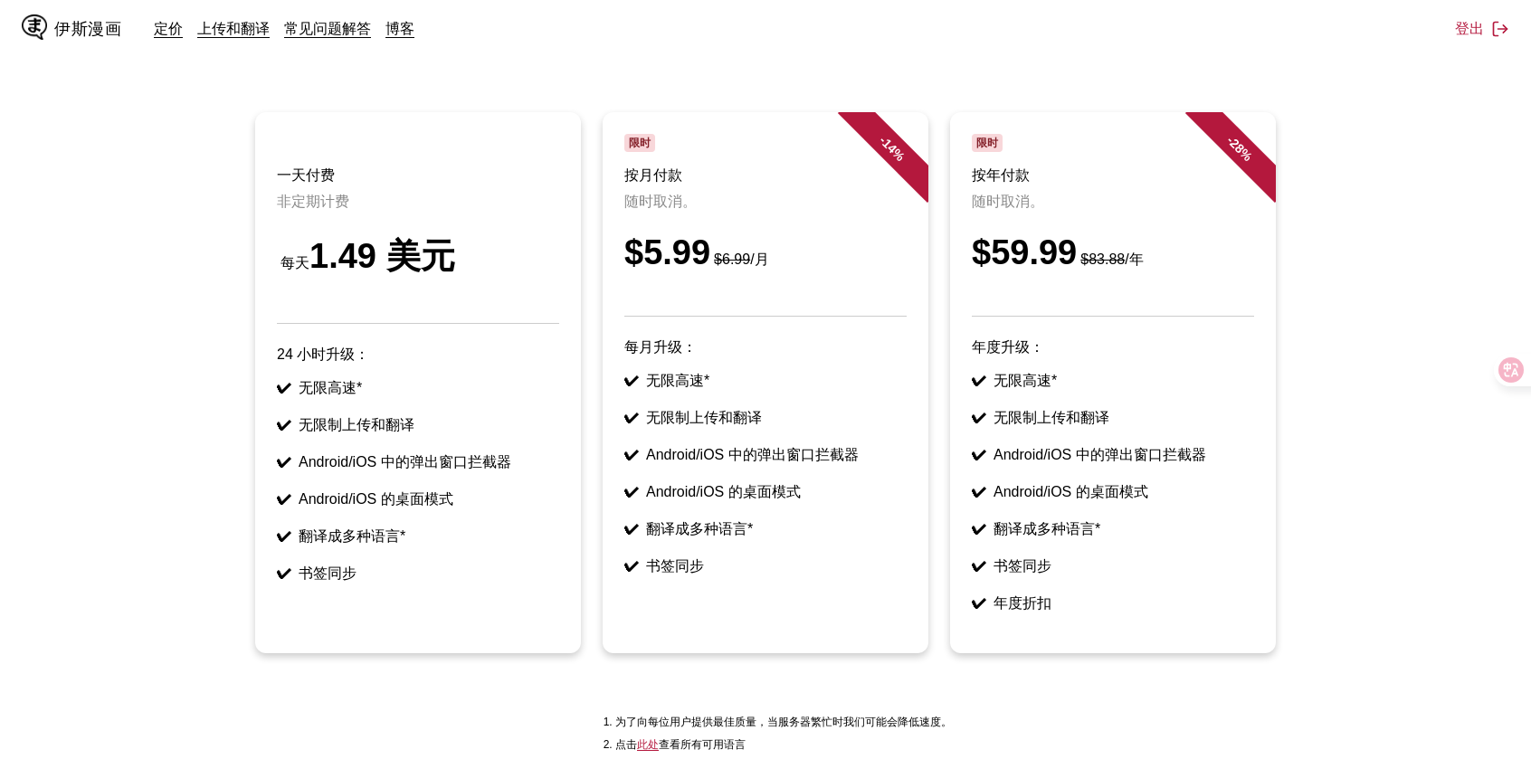
click at [802, 157] on header "限时 按月付款 随时取消。 $5.99 $6.99 /月" at bounding box center [765, 225] width 282 height 183
click at [631, 141] on font "限时" at bounding box center [640, 143] width 22 height 13
click at [662, 239] on font "$5.99" at bounding box center [667, 252] width 86 height 38
click at [683, 271] on font "$5.99" at bounding box center [667, 252] width 86 height 38
click at [629, 406] on ul "✔ 无限高速* ✔ 无限制上传和翻译 ✔ Android/iOS 中的弹出窗口拦截器 ✔ Android/iOS 的桌面模式 ✔ 翻译成多种语言* ✔ 书签同步" at bounding box center [765, 474] width 282 height 204
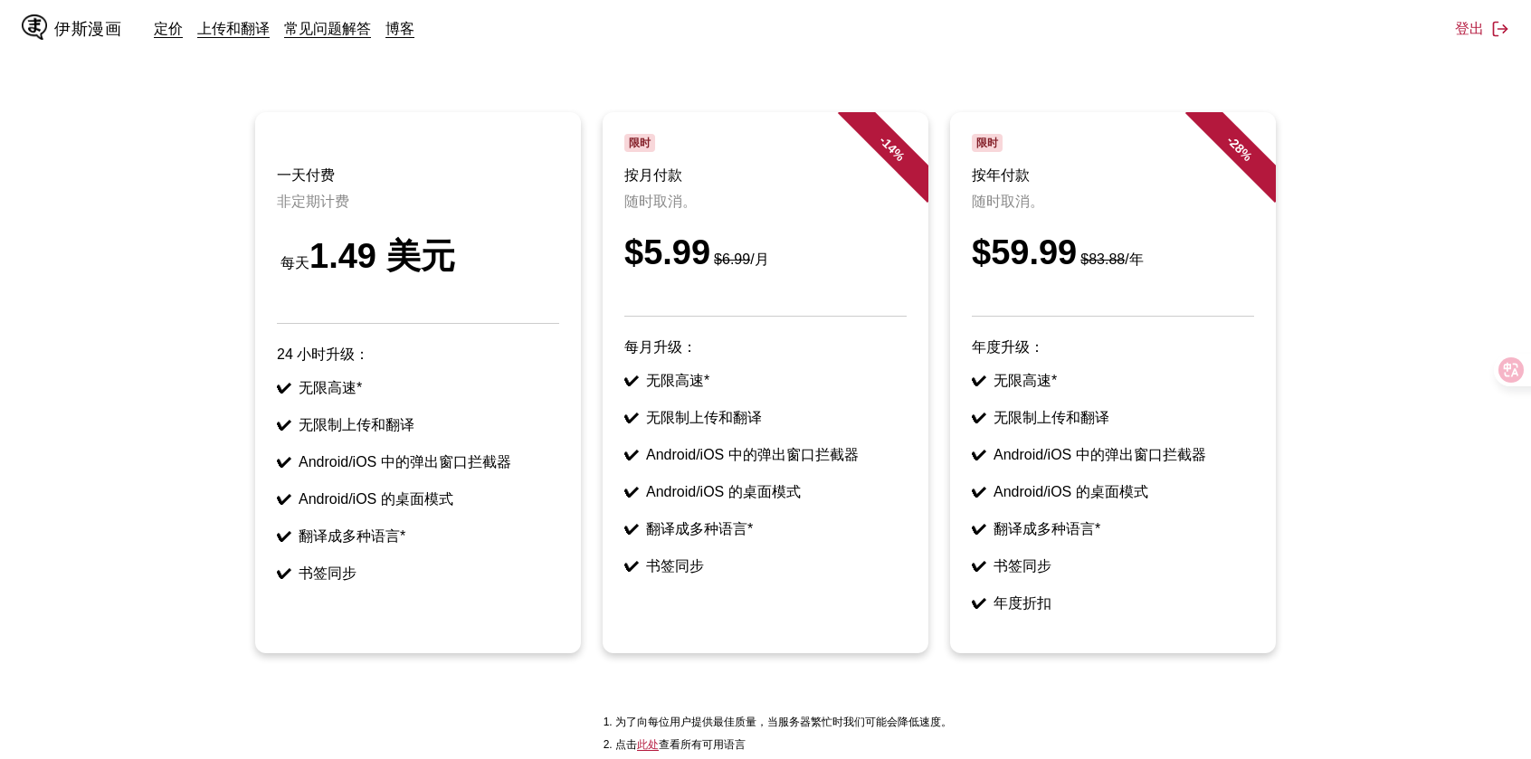
click at [665, 476] on ul "✔ 无限高速* ✔ 无限制上传和翻译 ✔ Android/iOS 中的弹出窗口拦截器 ✔ Android/iOS 的桌面模式 ✔ 翻译成多种语言* ✔ 书签同步" at bounding box center [765, 474] width 282 height 204
click at [624, 565] on ul "✔ 无限高速* ✔ 无限制上传和翻译 ✔ Android/iOS 中的弹出窗口拦截器 ✔ Android/iOS 的桌面模式 ✔ 翻译成多种语言* ✔ 书签同步" at bounding box center [765, 474] width 282 height 204
click at [745, 225] on header "限时 按月付款 随时取消。 $5.99 $6.99 /月" at bounding box center [765, 225] width 282 height 183
click at [832, 108] on main "等不及每周免费配额刷新了吗？ 立即订阅我们的高级服务，享受最佳的跨设备支持和快速的漫画翻译。 一天付费 非定期计费 每天 1.49 美元 24 小时升级： ✔…" at bounding box center [765, 372] width 1531 height 783
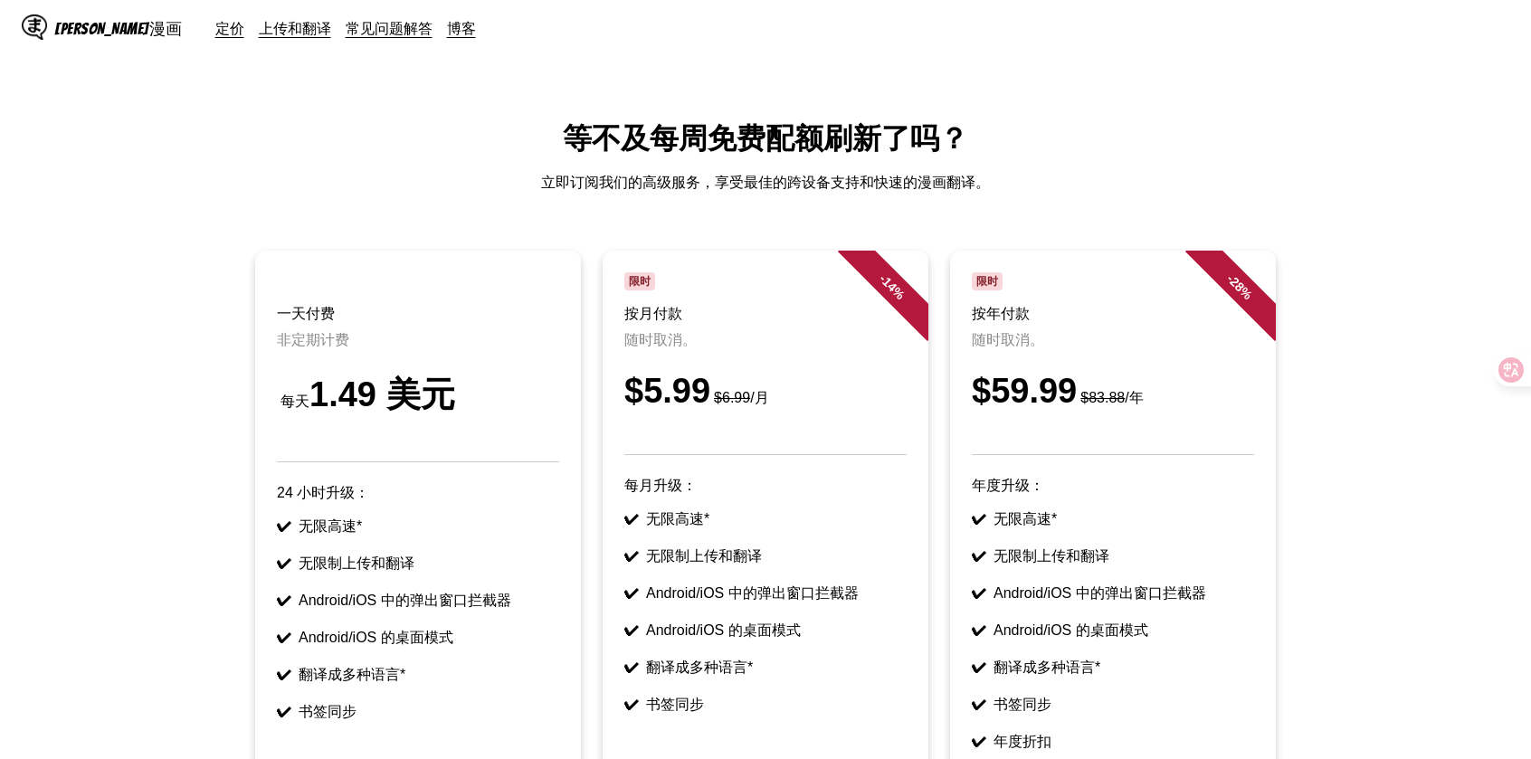
click at [634, 281] on font "限时" at bounding box center [640, 281] width 22 height 13
drag, startPoint x: 1501, startPoint y: 368, endPoint x: 1337, endPoint y: 11, distance: 393.1
click at [1337, 11] on div "伊斯漫画 定价 上传和翻译 常见问题解答 博客 登出 定价 上传并翻译 常问问题 博客" at bounding box center [765, 29] width 1531 height 58
